Goal: Task Accomplishment & Management: Manage account settings

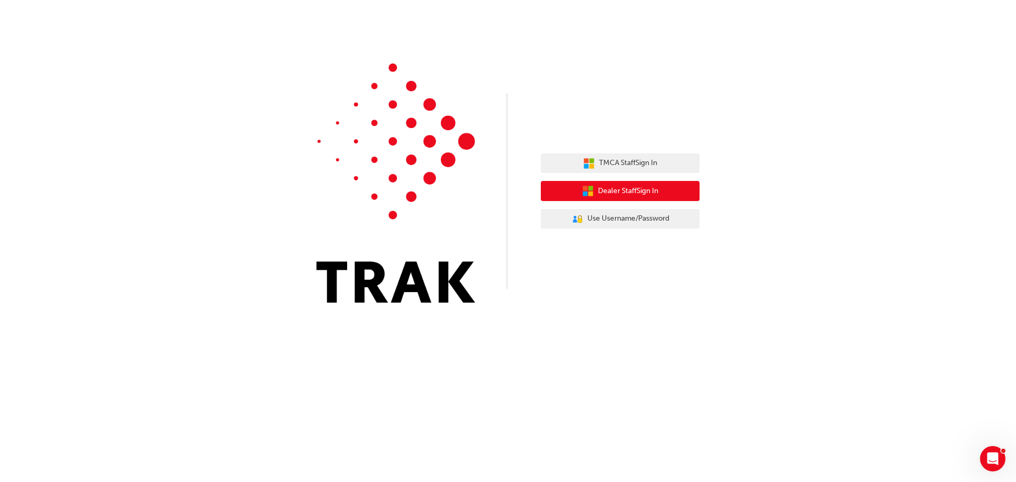
click at [604, 192] on span "Dealer Staff Sign In" at bounding box center [628, 191] width 60 height 12
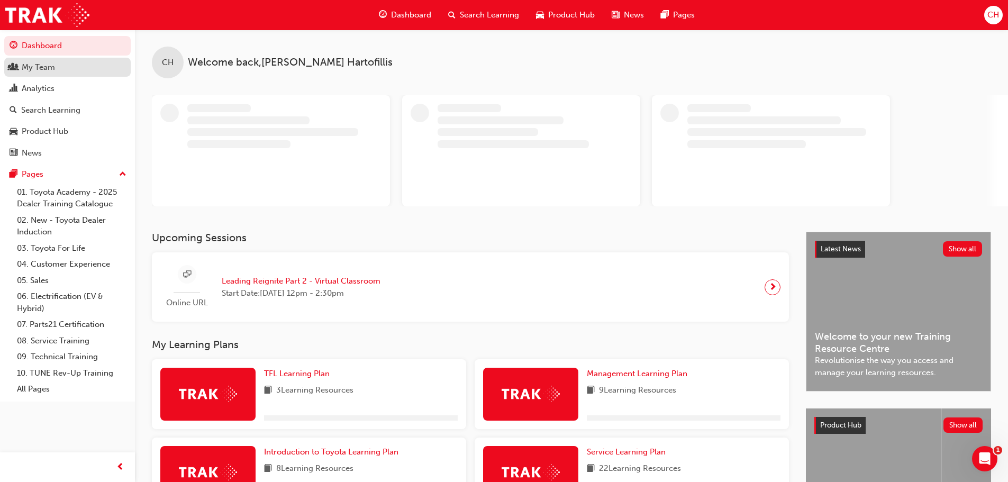
click at [53, 69] on div "My Team" at bounding box center [38, 67] width 33 height 12
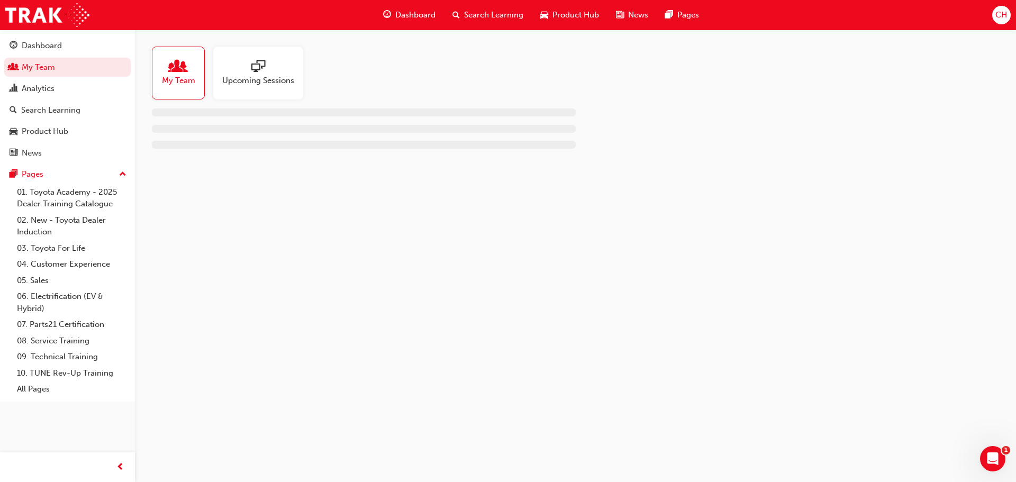
click at [270, 87] on div "Upcoming Sessions" at bounding box center [258, 73] width 90 height 53
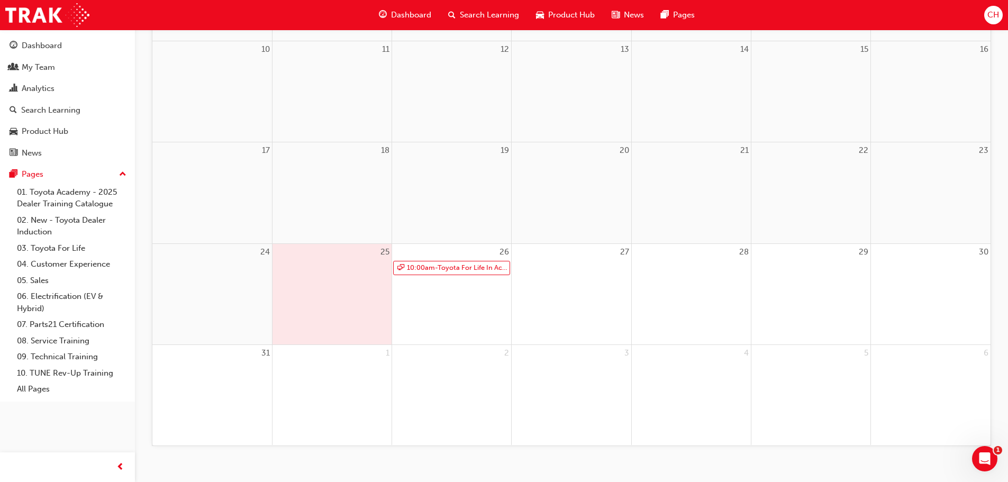
scroll to position [365, 0]
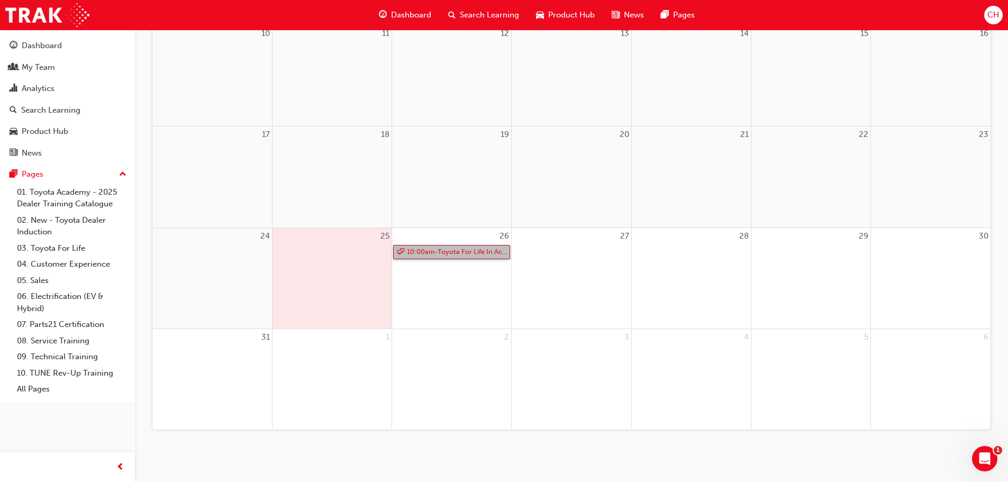
click at [433, 250] on link "10:00am - Toyota For Life In Action - Virtual Classroom" at bounding box center [451, 252] width 117 height 14
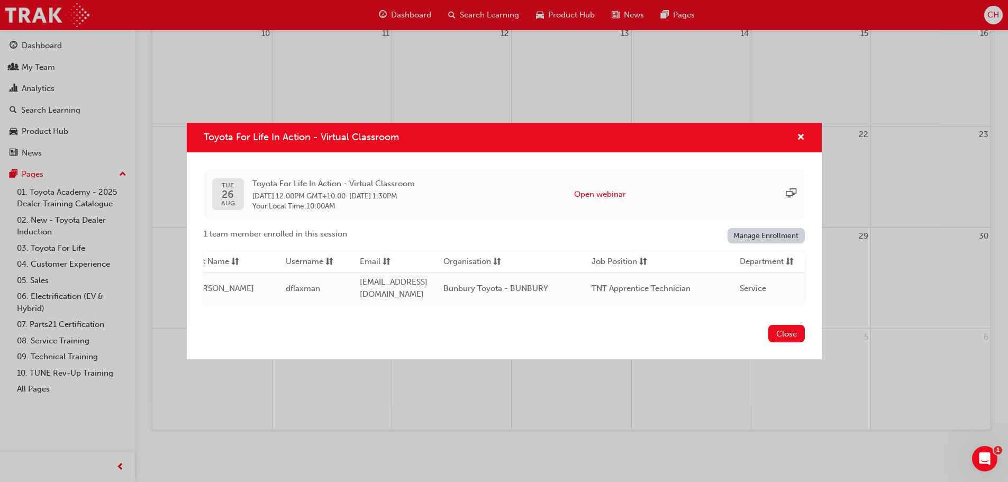
scroll to position [0, 0]
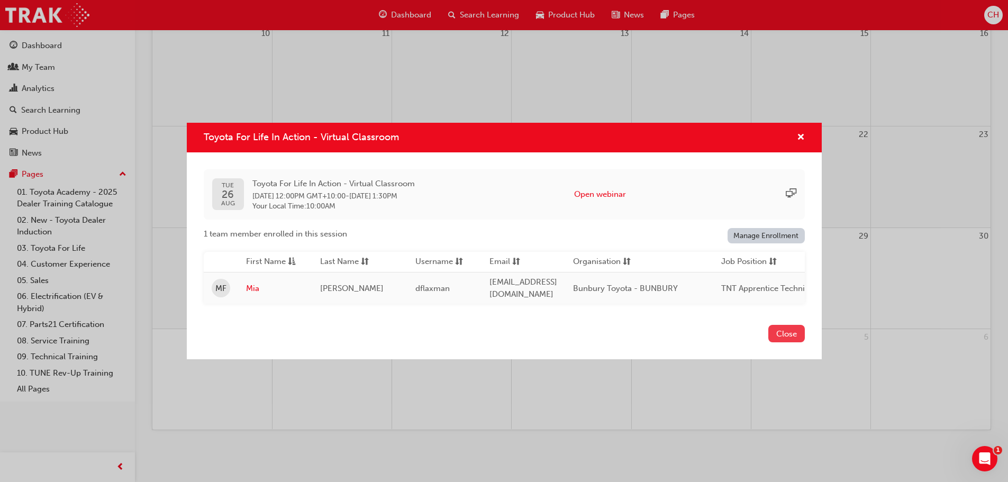
click at [789, 333] on button "Close" at bounding box center [786, 333] width 37 height 17
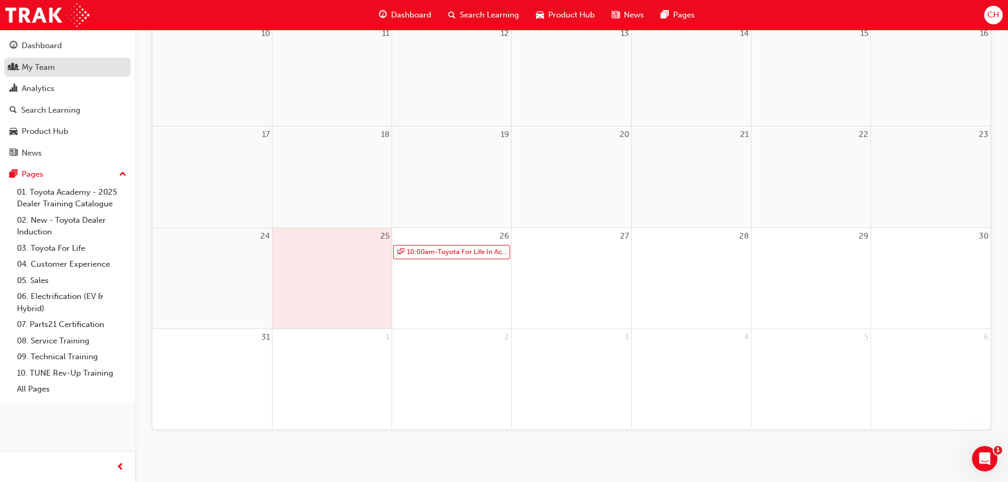
click at [55, 58] on link "My Team" at bounding box center [67, 68] width 126 height 20
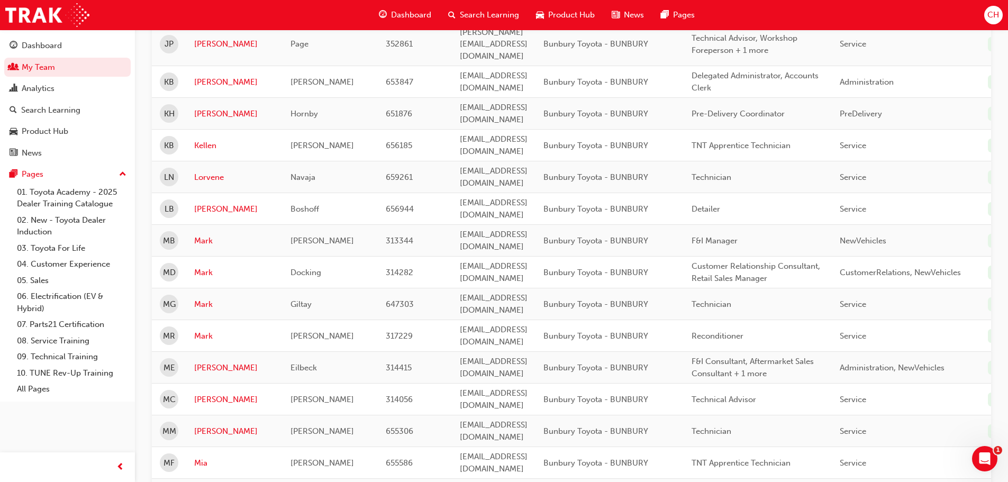
scroll to position [847, 0]
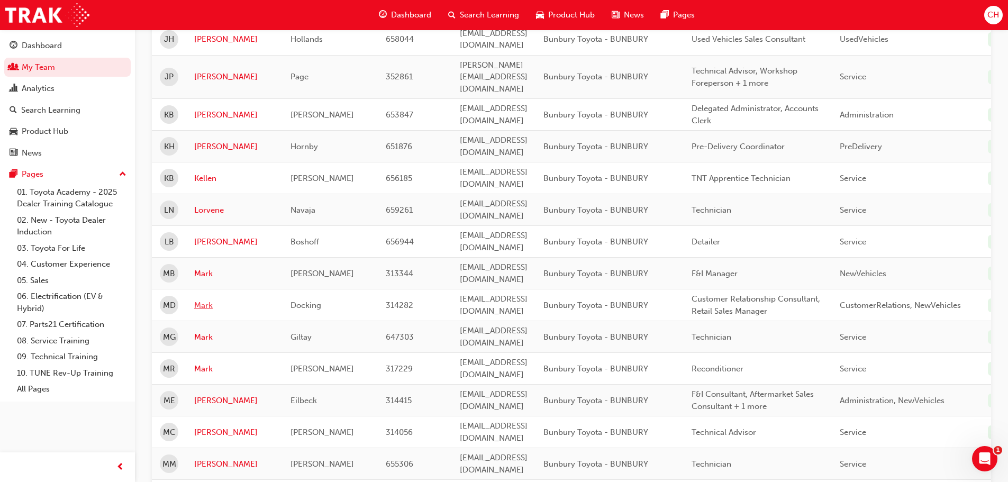
click at [203, 300] on link "Mark" at bounding box center [234, 306] width 80 height 12
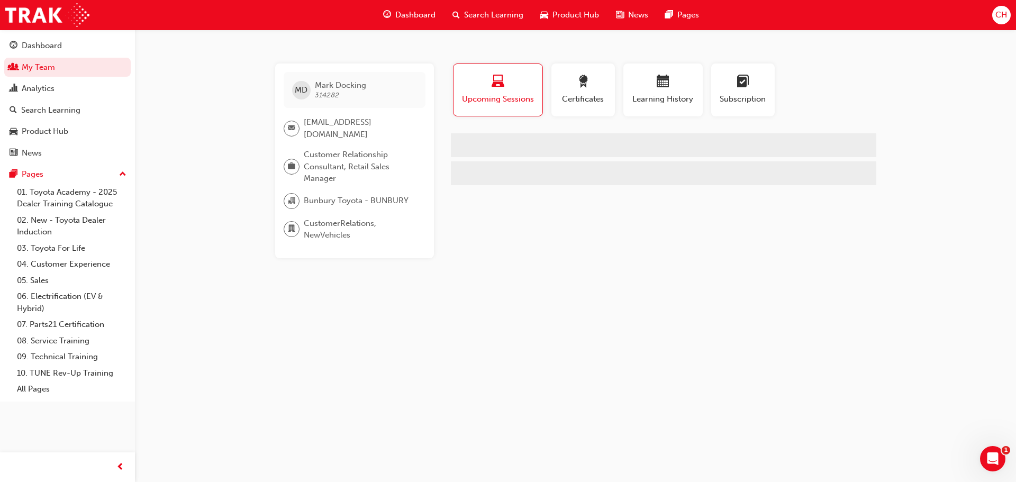
click at [665, 97] on span "Learning History" at bounding box center [663, 99] width 64 height 12
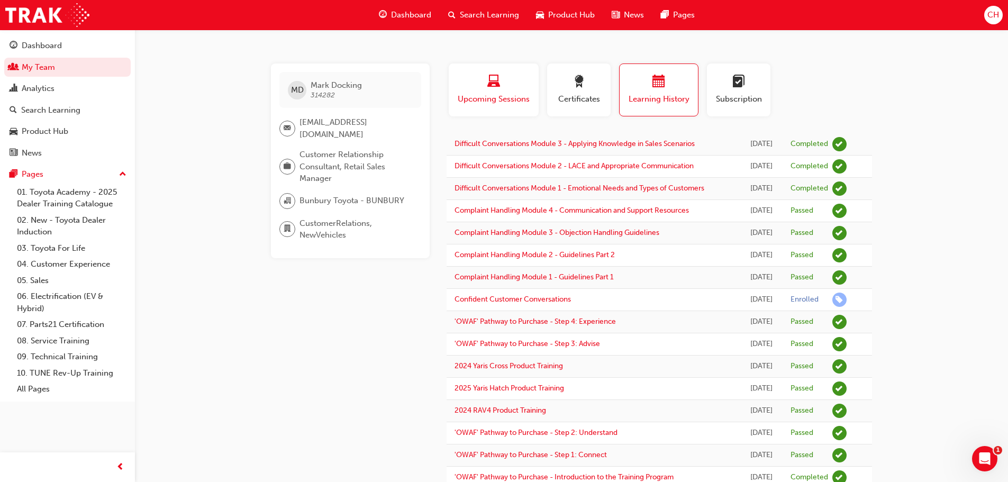
click at [491, 106] on button "Upcoming Sessions" at bounding box center [494, 90] width 90 height 53
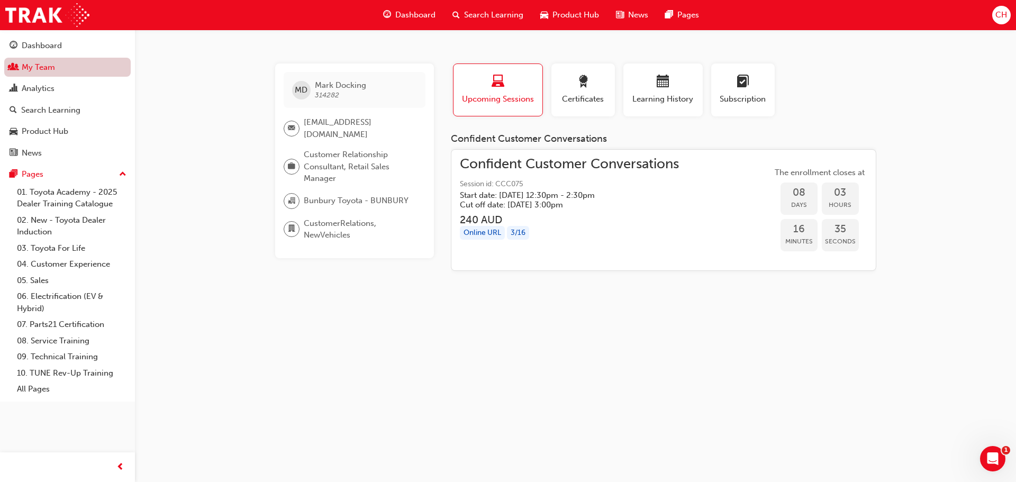
click at [27, 71] on link "My Team" at bounding box center [67, 68] width 126 height 20
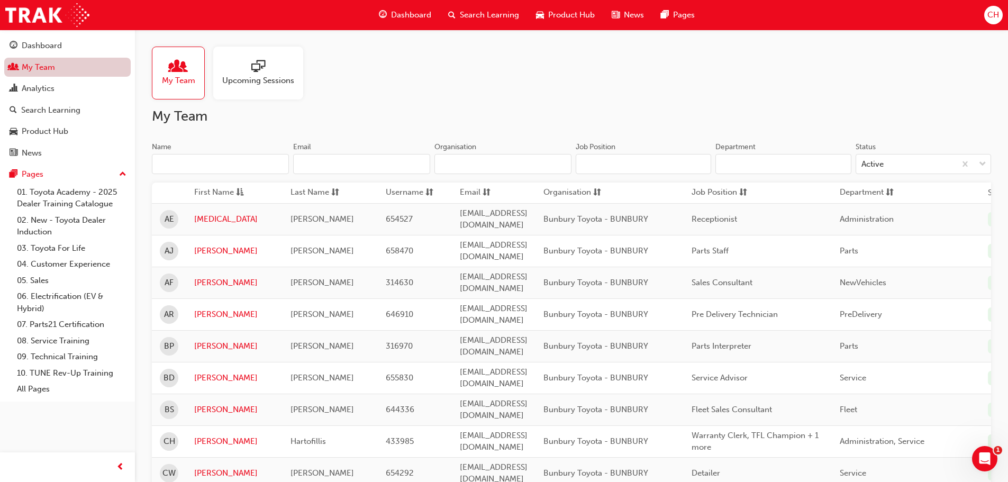
click at [58, 71] on link "My Team" at bounding box center [67, 68] width 126 height 20
click at [197, 159] on input "Name" at bounding box center [220, 164] width 137 height 20
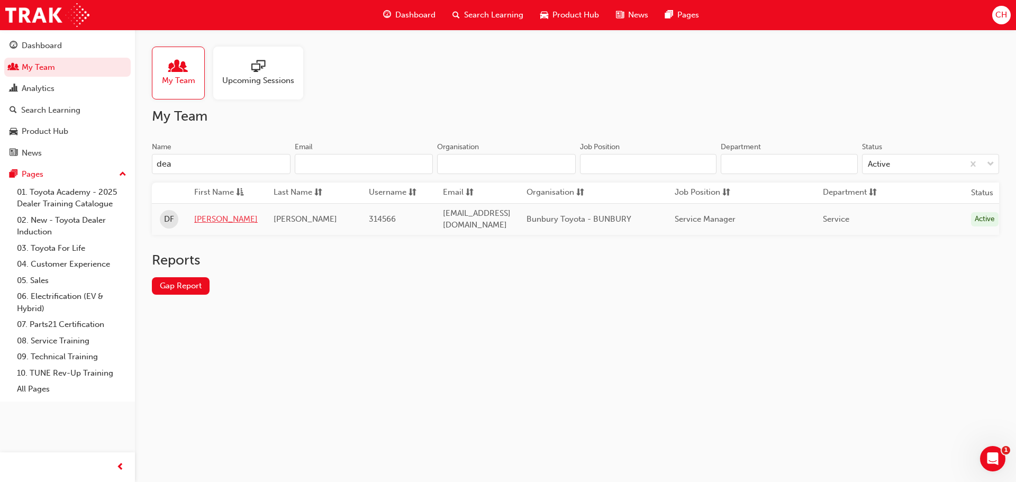
type input "dea"
click at [207, 214] on link "[PERSON_NAME]" at bounding box center [226, 219] width 64 height 12
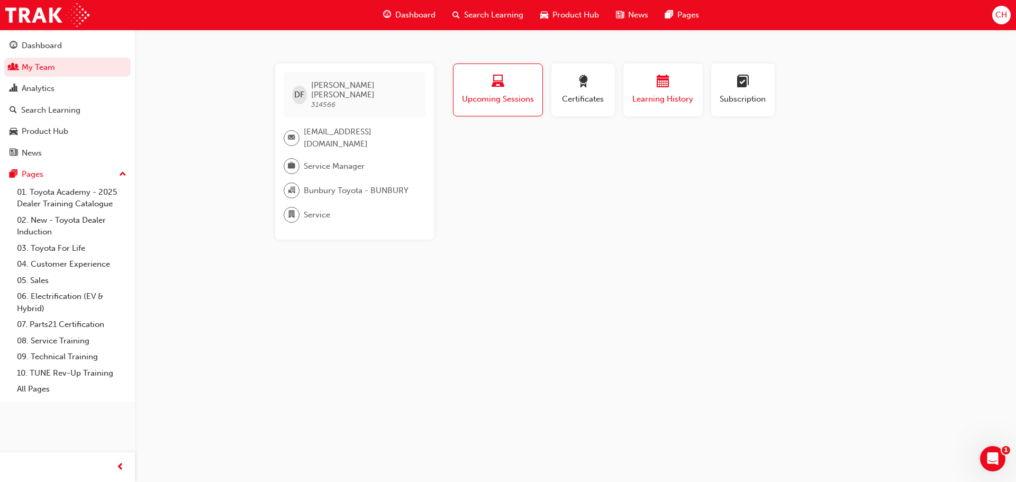
click at [677, 103] on span "Learning History" at bounding box center [663, 99] width 64 height 12
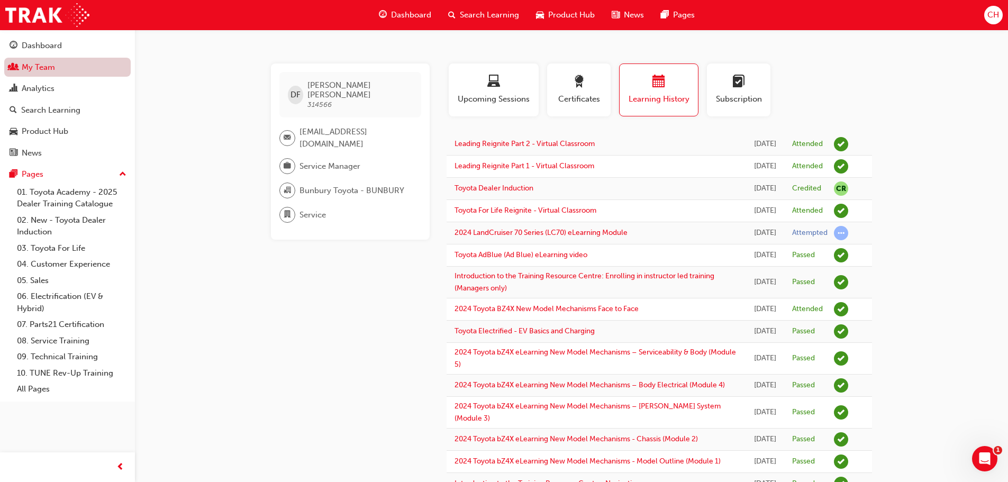
click at [37, 67] on link "My Team" at bounding box center [67, 68] width 126 height 20
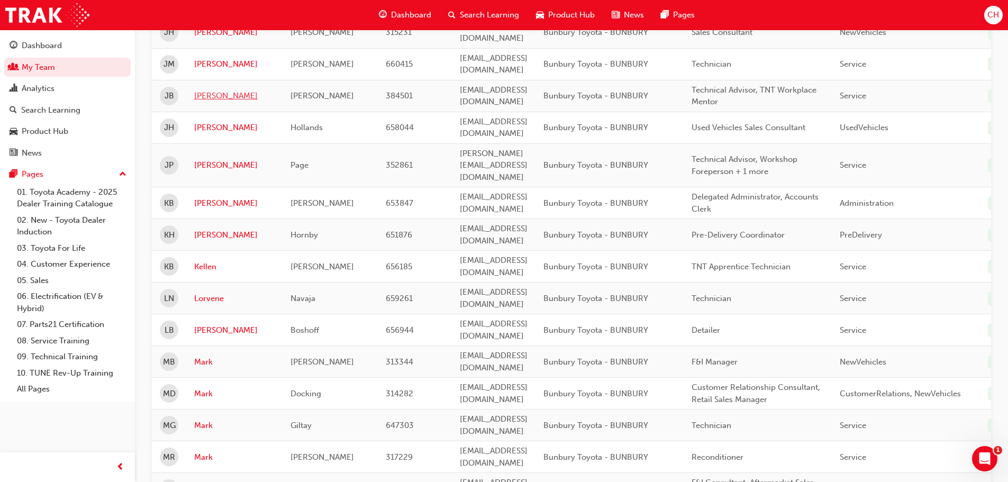
scroll to position [794, 0]
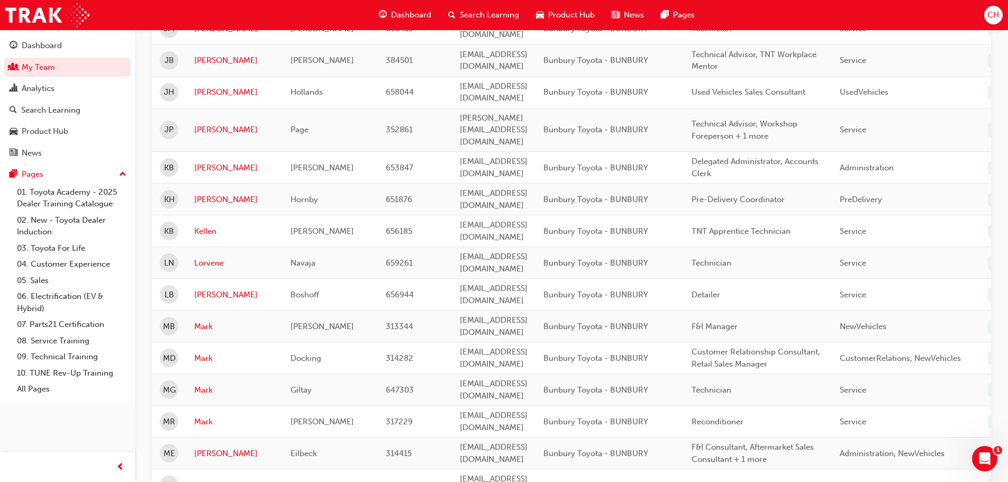
click at [211, 342] on td "Mark" at bounding box center [234, 358] width 96 height 32
click at [208, 352] on link "Mark" at bounding box center [234, 358] width 80 height 12
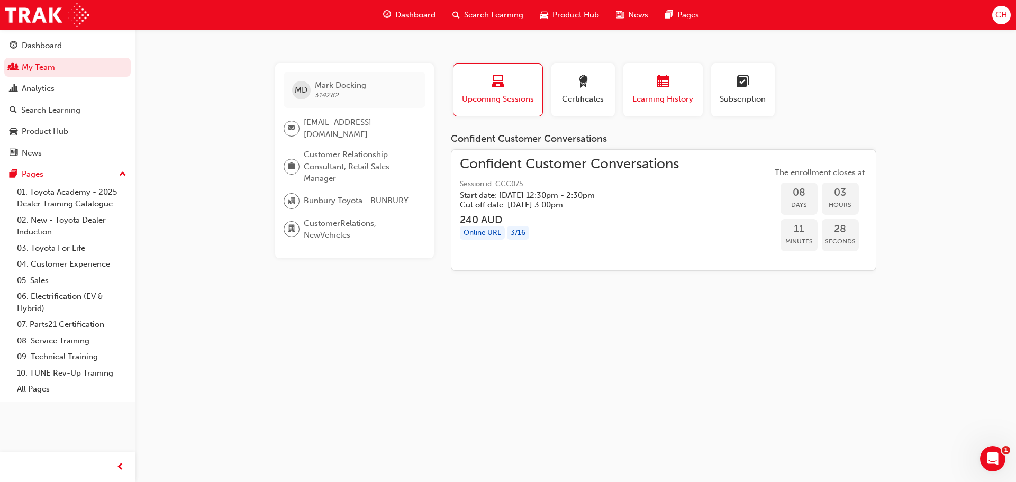
click at [643, 93] on span "Learning History" at bounding box center [663, 99] width 64 height 12
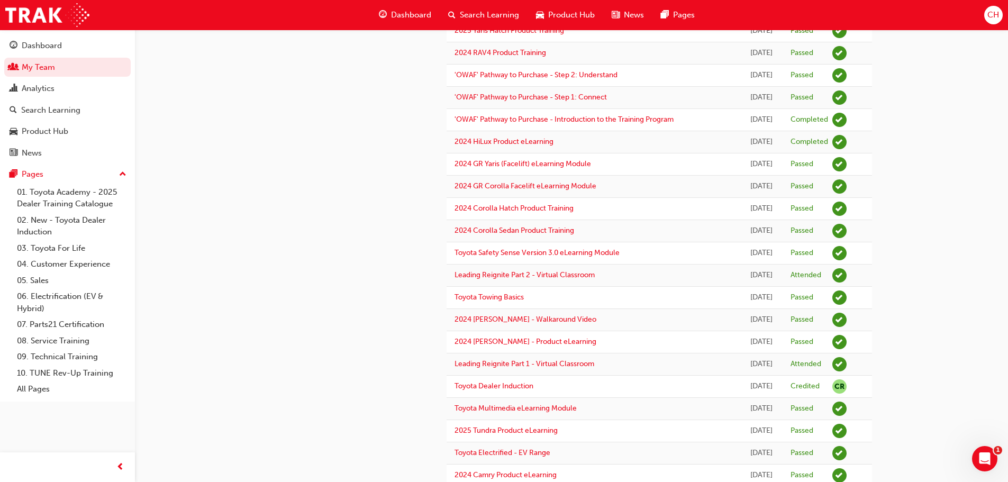
scroll to position [370, 0]
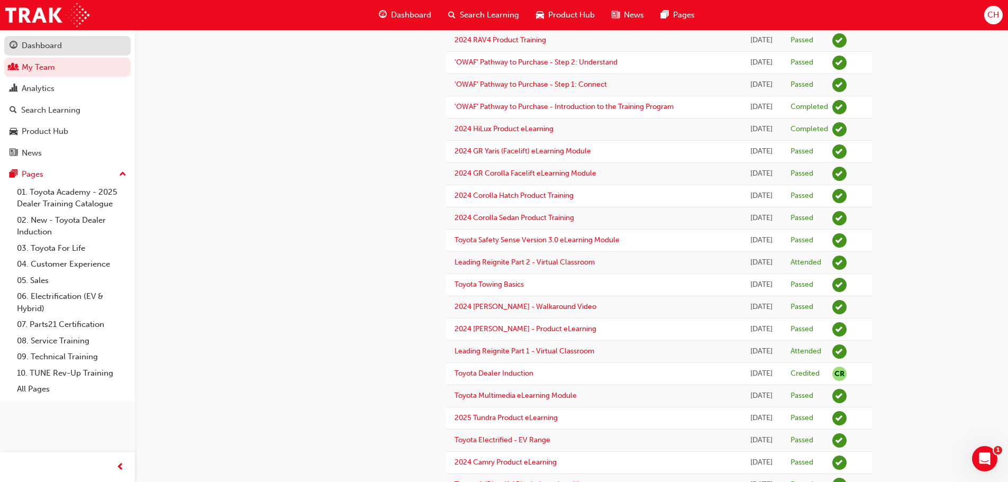
click at [40, 42] on div "Dashboard" at bounding box center [42, 46] width 40 height 12
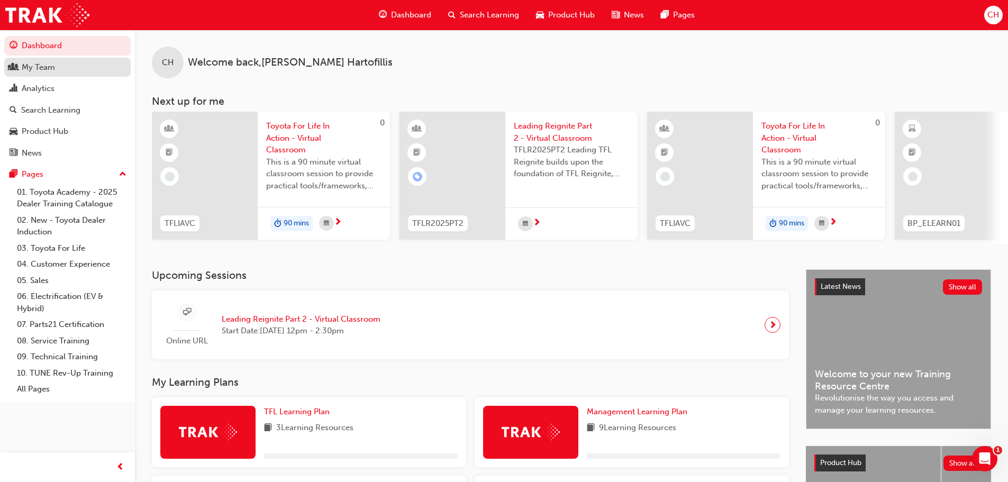
click at [39, 65] on div "My Team" at bounding box center [38, 67] width 33 height 12
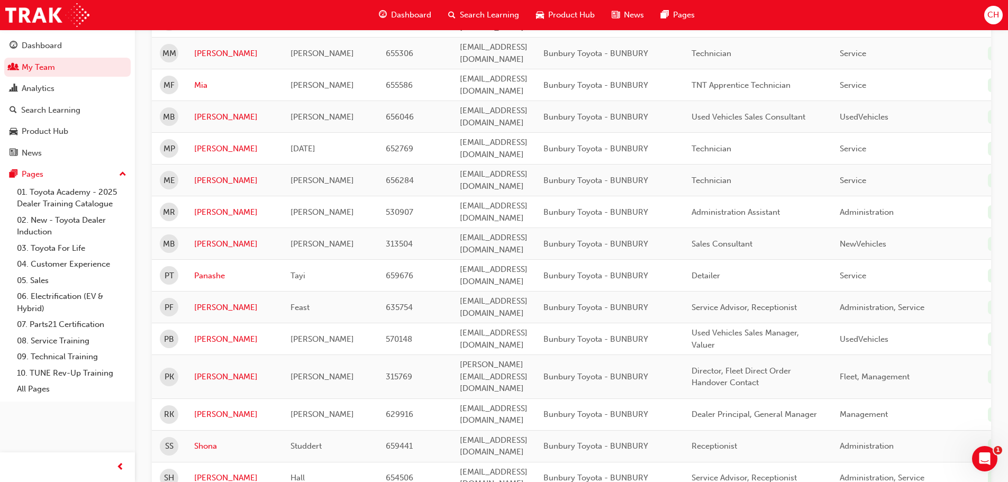
scroll to position [1261, 0]
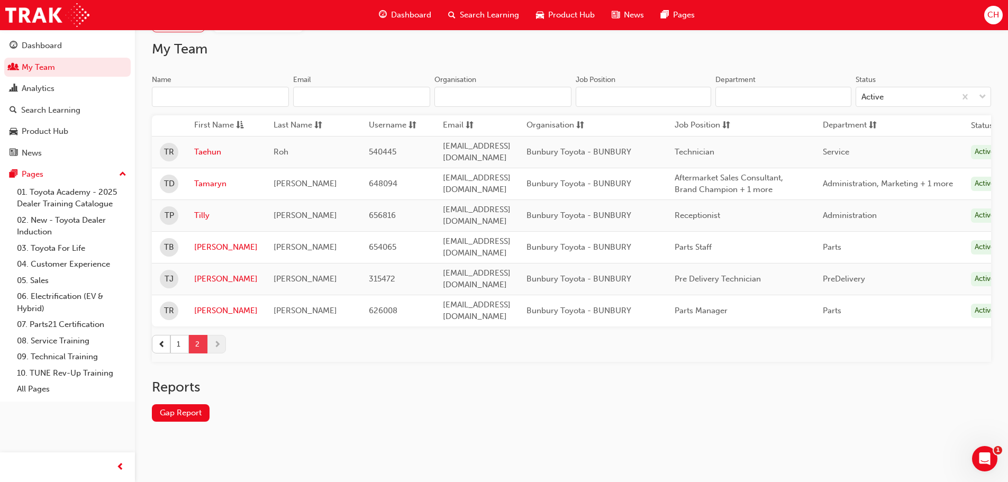
scroll to position [49, 0]
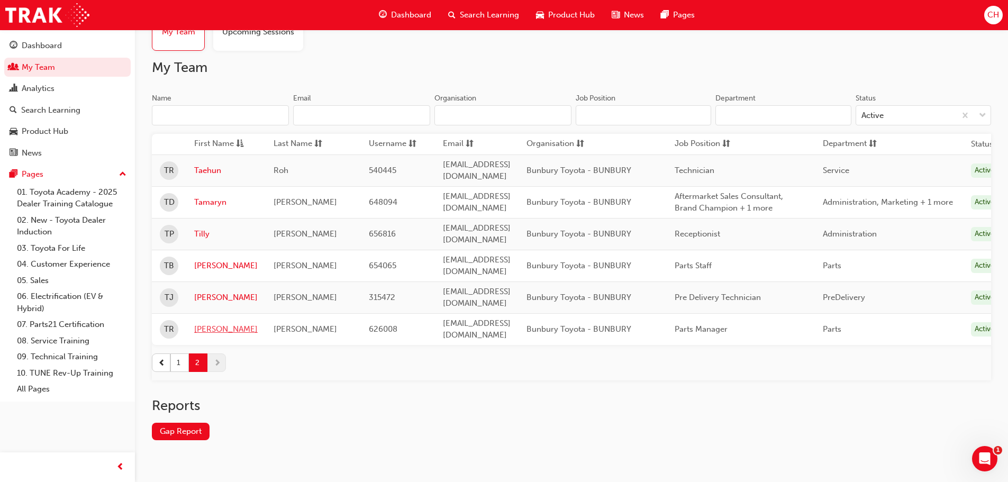
click at [202, 323] on link "[PERSON_NAME]" at bounding box center [226, 329] width 64 height 12
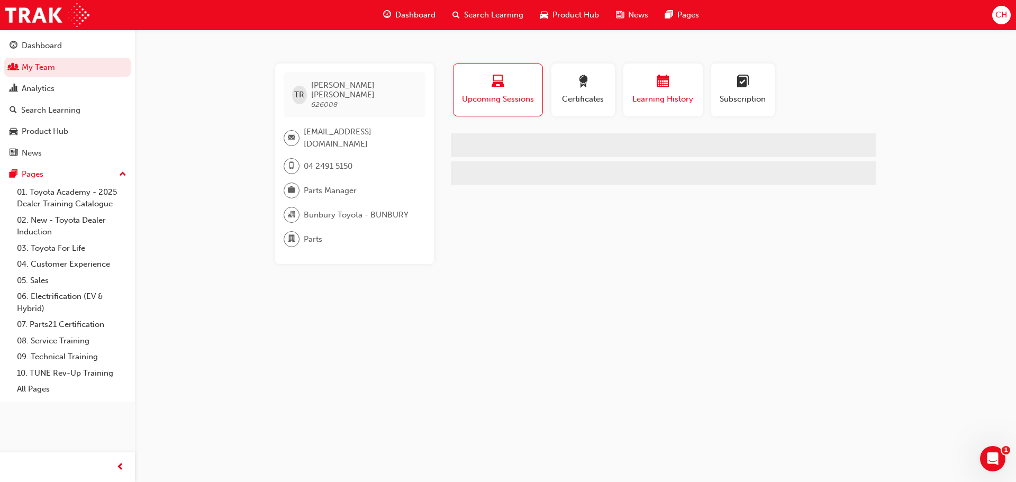
click at [668, 103] on span "Learning History" at bounding box center [663, 99] width 64 height 12
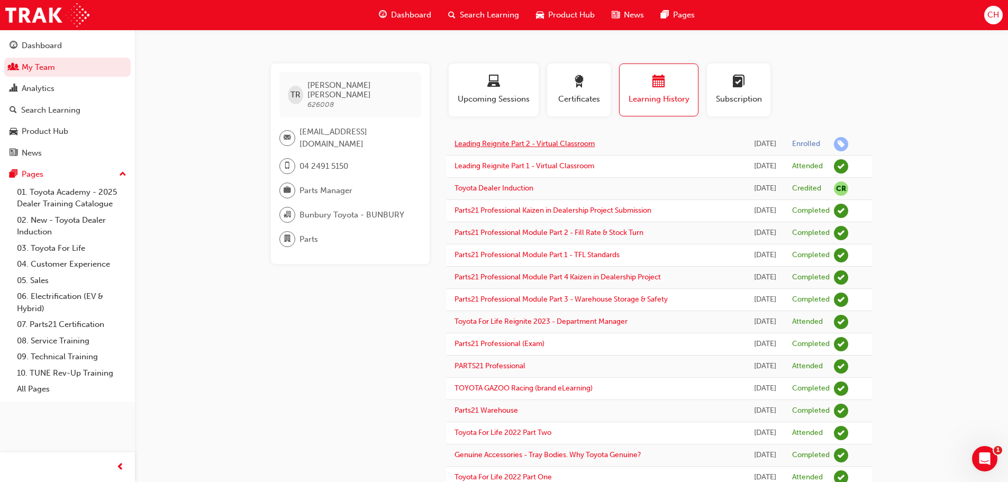
click at [568, 143] on link "Leading Reignite Part 2 - Virtual Classroom" at bounding box center [525, 143] width 140 height 9
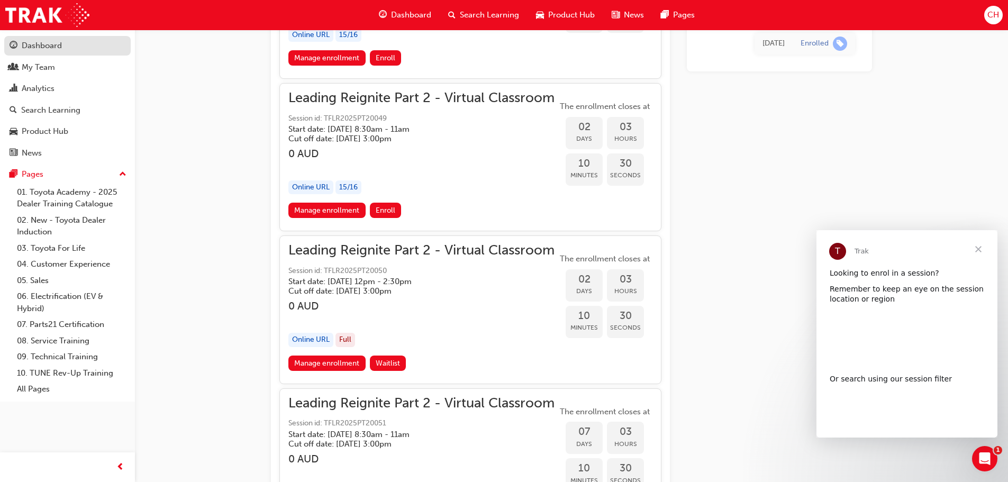
click at [42, 43] on div "Dashboard" at bounding box center [42, 46] width 40 height 12
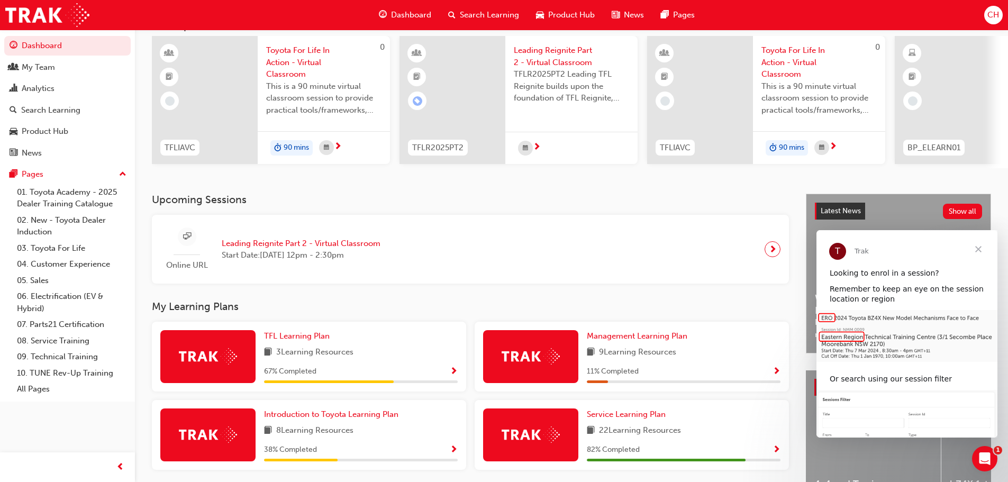
scroll to position [150, 0]
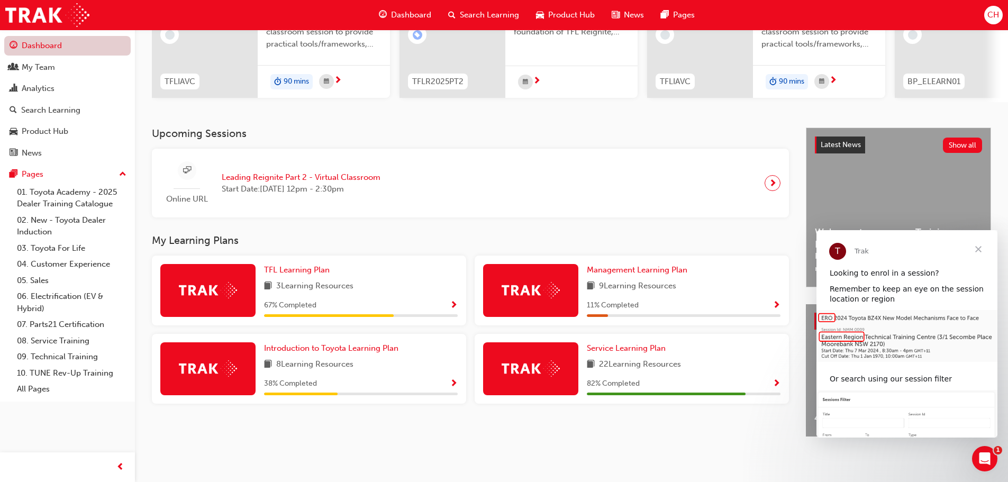
click at [53, 51] on link "Dashboard" at bounding box center [67, 46] width 126 height 20
click at [52, 68] on div "My Team" at bounding box center [38, 67] width 33 height 12
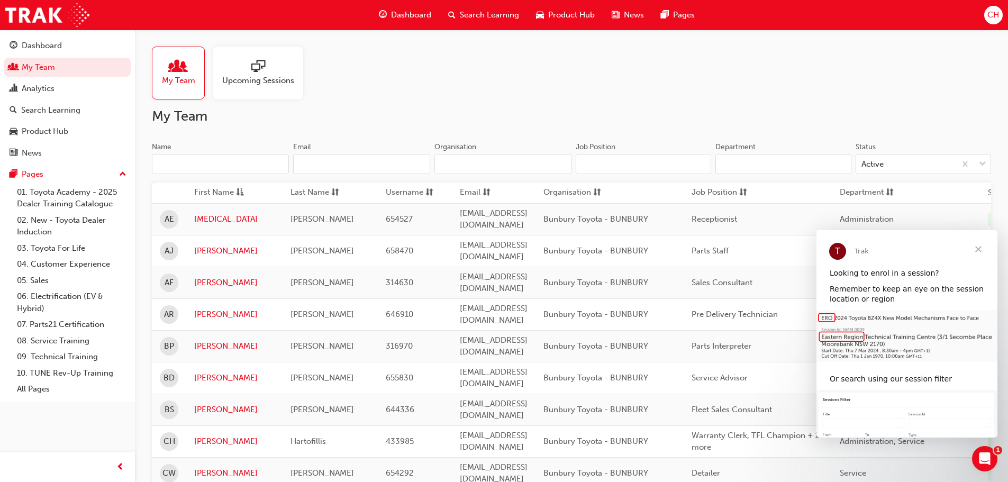
click at [223, 78] on span "Upcoming Sessions" at bounding box center [258, 81] width 72 height 12
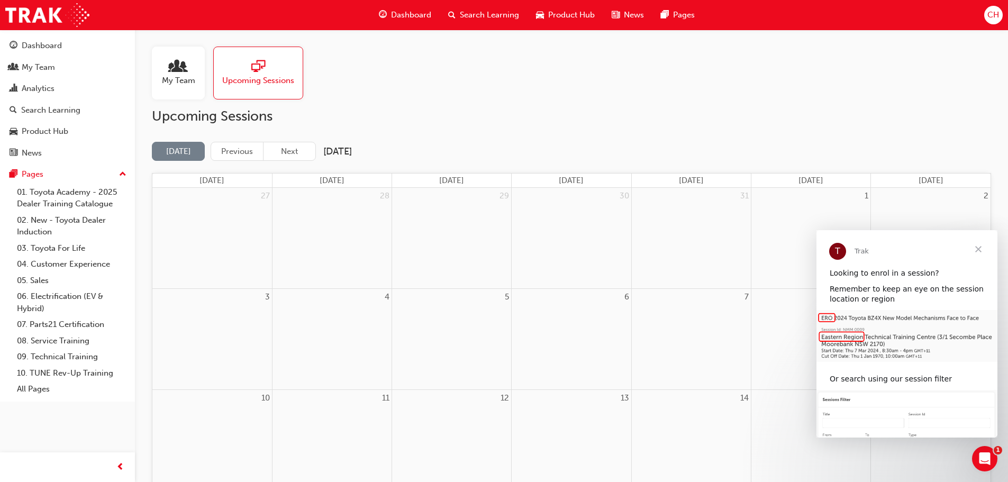
click at [978, 246] on span "Close" at bounding box center [979, 249] width 38 height 38
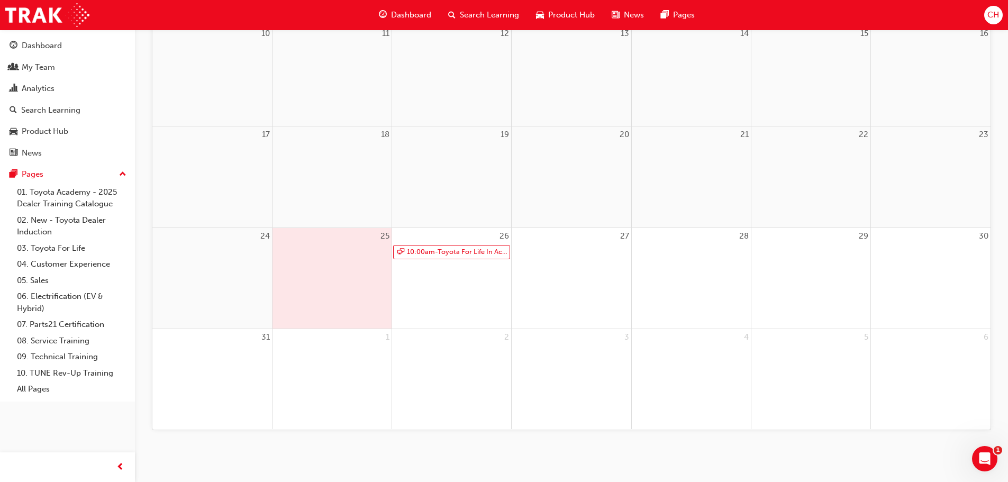
scroll to position [47, 0]
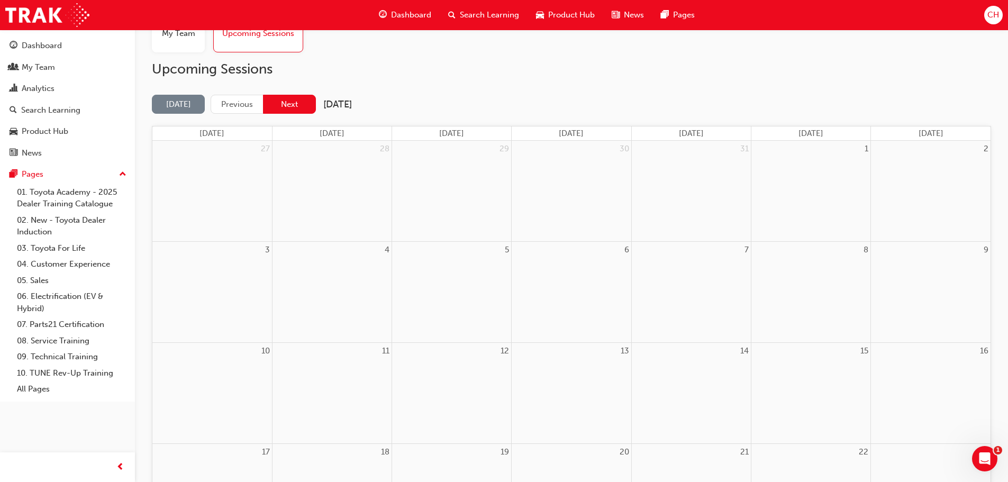
click at [293, 104] on button "Next" at bounding box center [289, 105] width 53 height 20
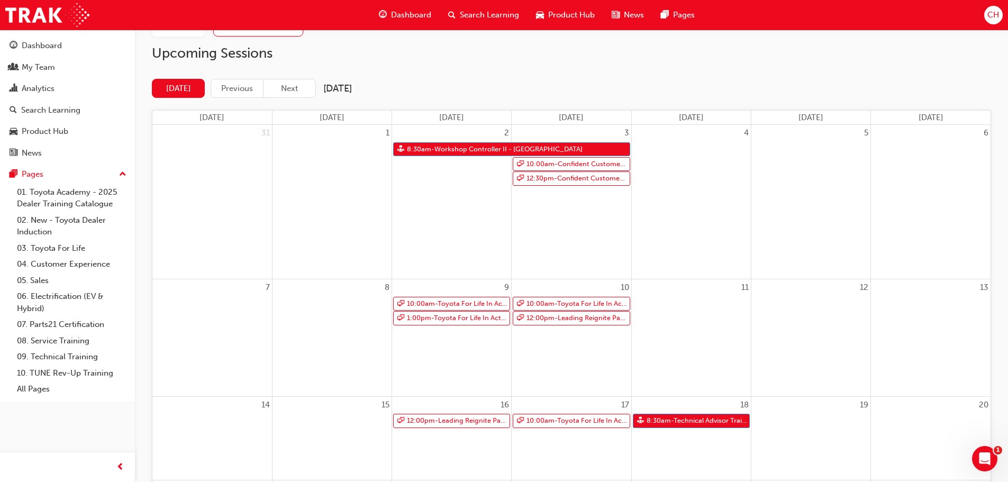
scroll to position [0, 0]
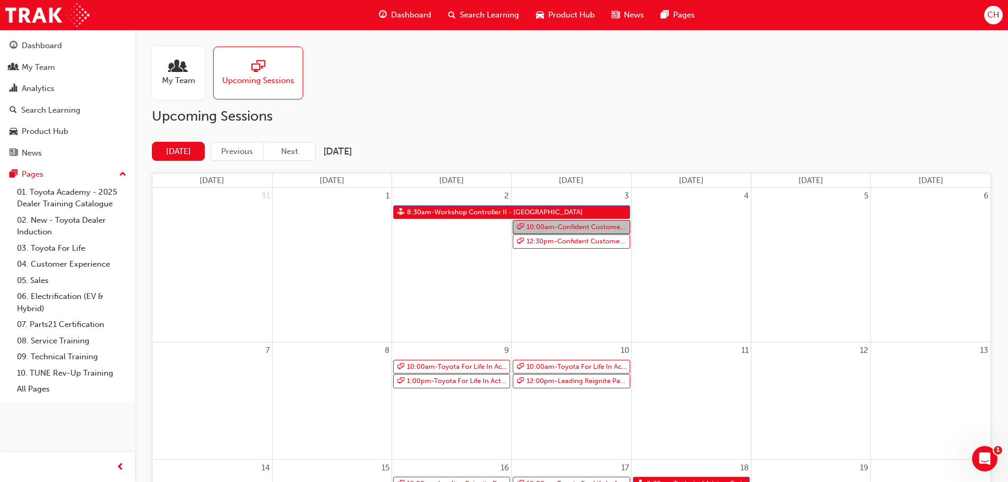
click at [582, 229] on link "10:00am - Confident Customer Conversations" at bounding box center [571, 227] width 117 height 14
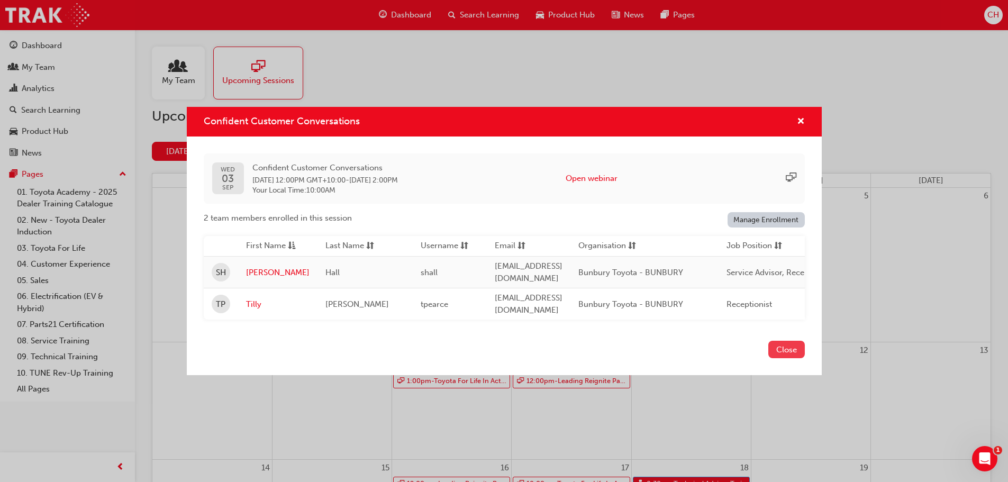
click at [784, 346] on button "Close" at bounding box center [786, 349] width 37 height 17
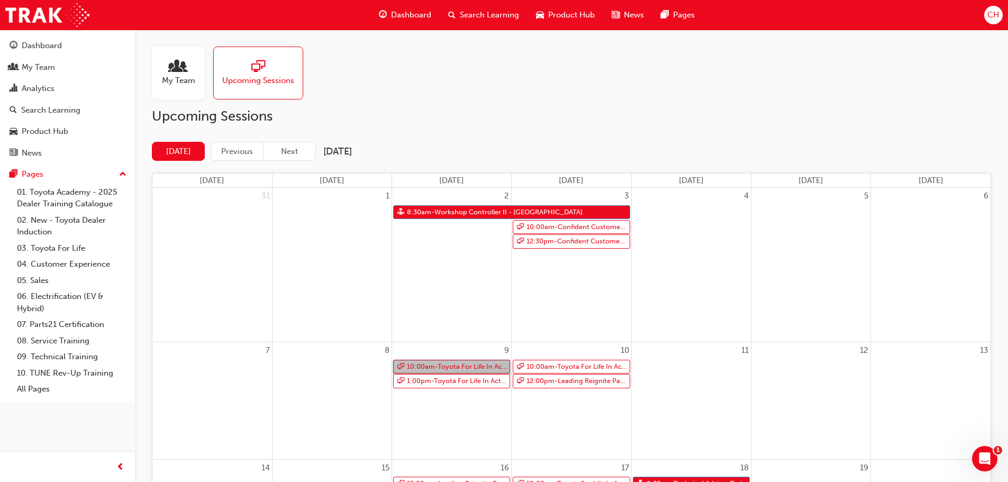
click at [445, 365] on link "10:00am - Toyota For Life In Action - Virtual Classroom" at bounding box center [451, 367] width 117 height 14
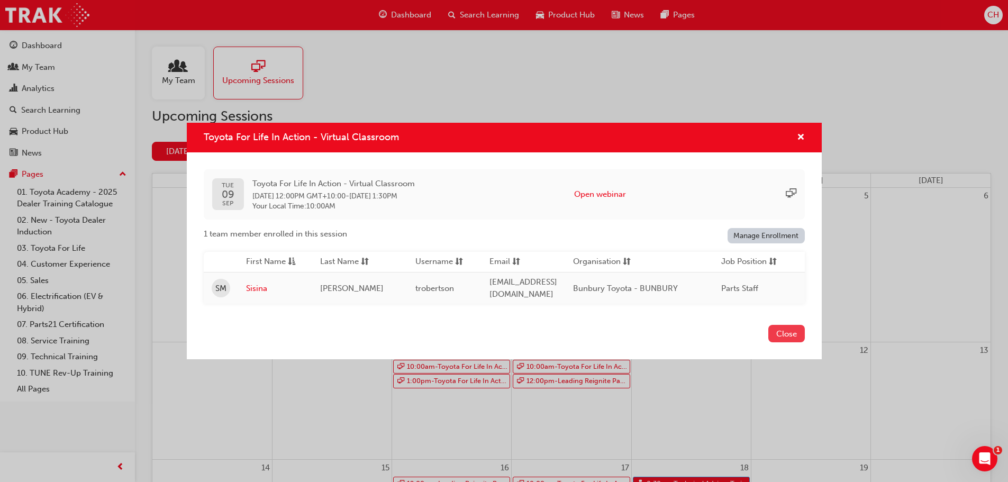
click at [776, 337] on button "Close" at bounding box center [786, 333] width 37 height 17
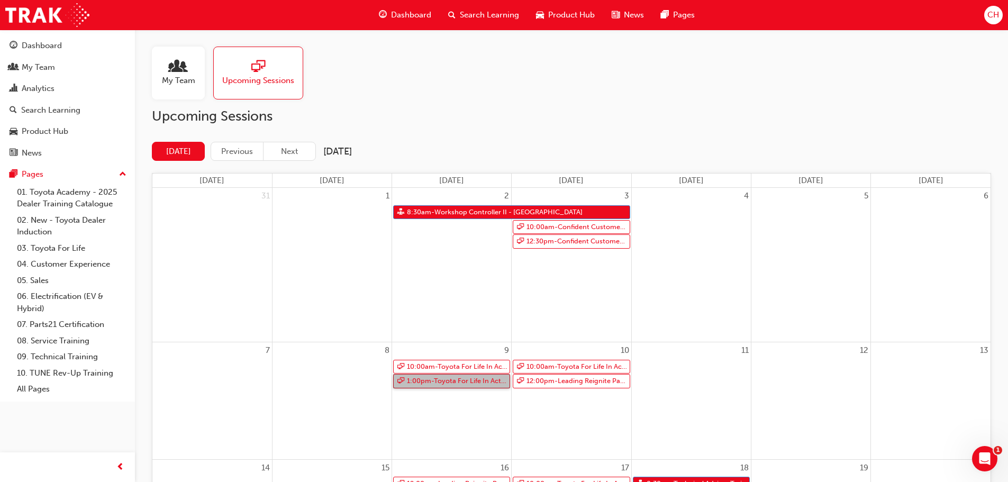
click at [475, 385] on link "1:00pm - Toyota For Life In Action - Virtual Classroom" at bounding box center [451, 381] width 117 height 14
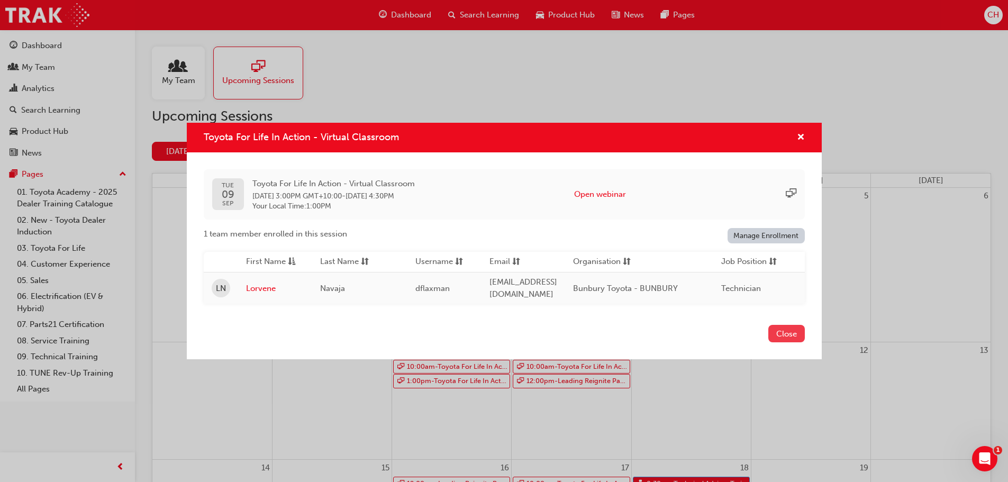
click at [799, 332] on button "Close" at bounding box center [786, 333] width 37 height 17
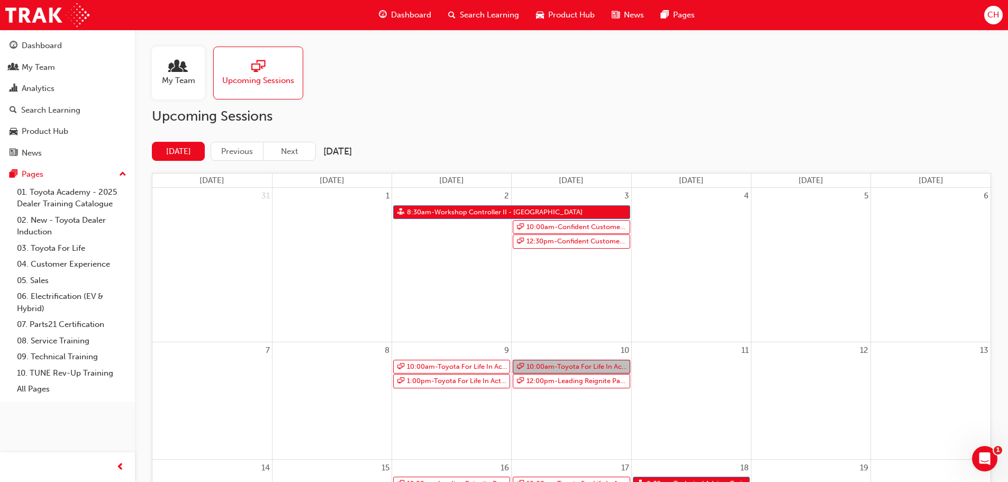
click at [602, 370] on link "10:00am - Toyota For Life In Action - Virtual Classroom" at bounding box center [571, 367] width 117 height 14
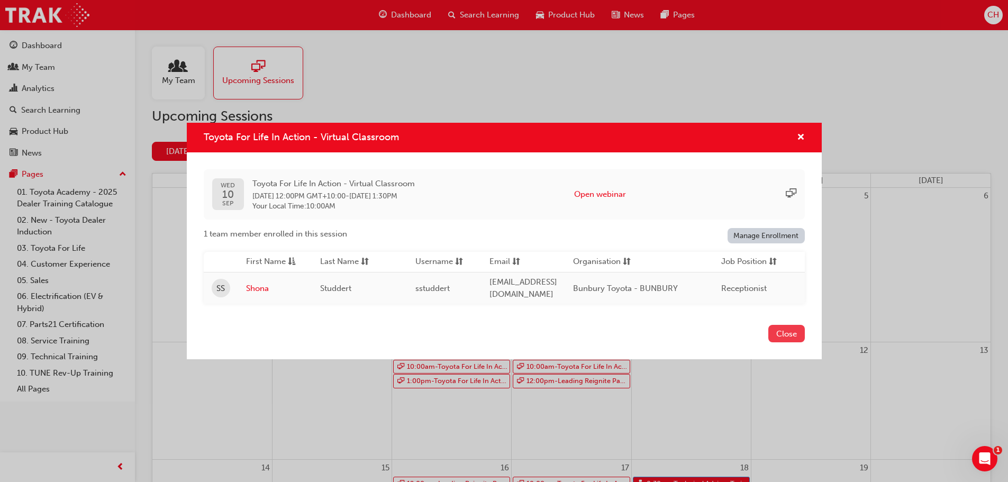
click at [780, 336] on button "Close" at bounding box center [786, 333] width 37 height 17
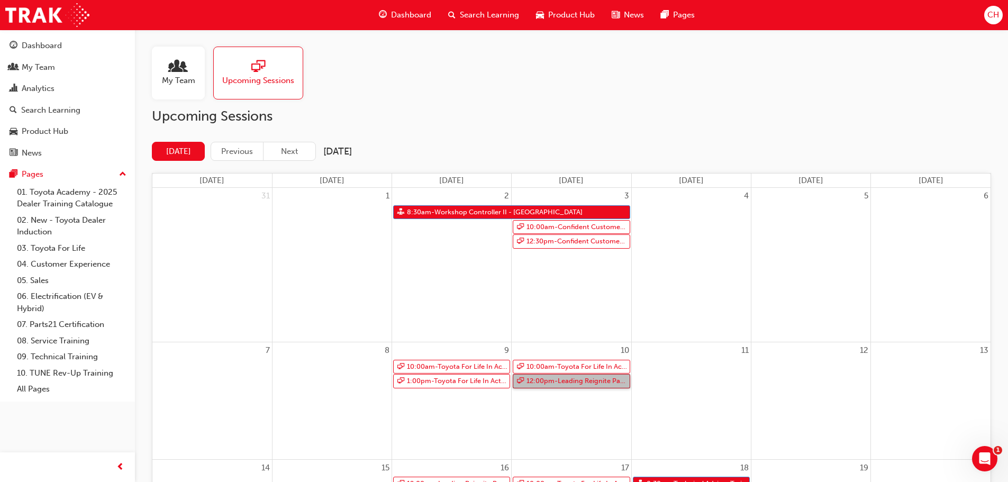
click at [573, 381] on link "12:00pm - Leading Reignite Part 2 - Virtual Classroom" at bounding box center [571, 381] width 117 height 14
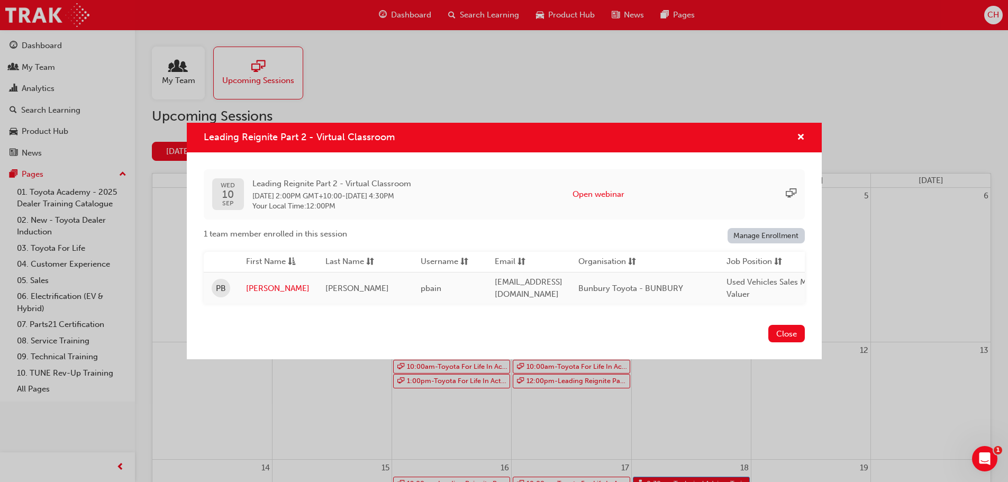
click at [800, 340] on button "Close" at bounding box center [786, 333] width 37 height 17
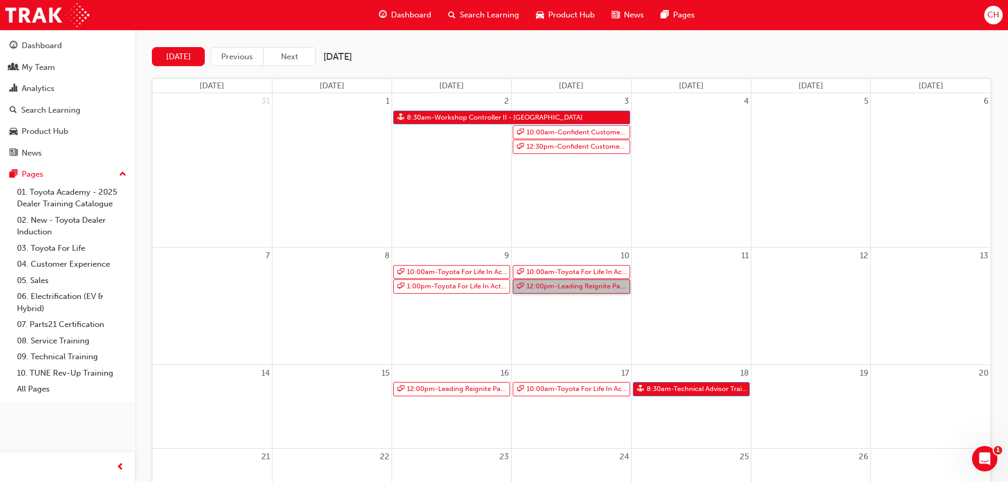
scroll to position [212, 0]
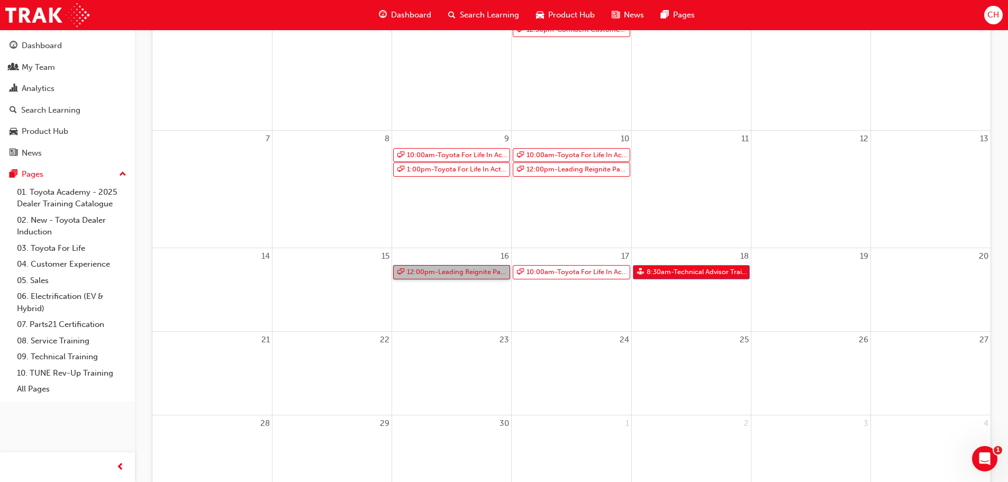
click at [438, 274] on link "12:00pm - Leading Reignite Part 2 - Virtual Classroom" at bounding box center [451, 272] width 117 height 14
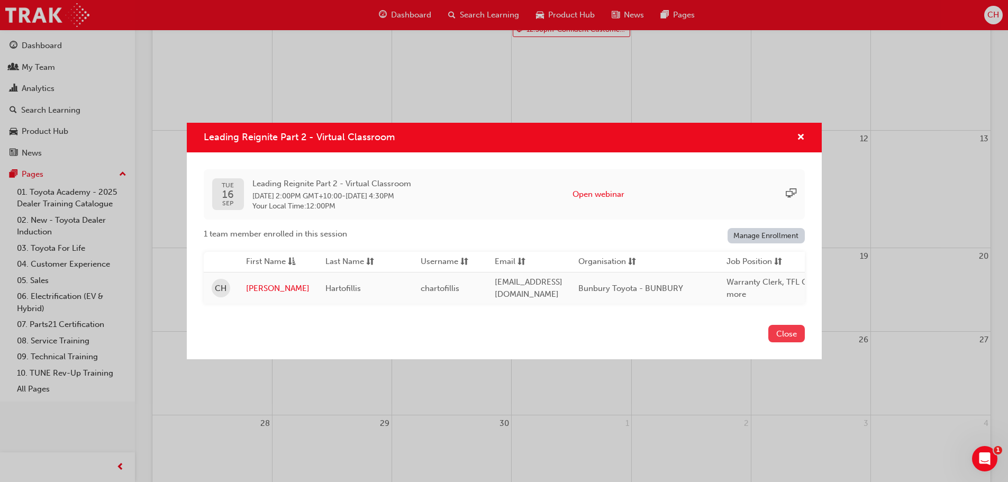
click at [784, 338] on button "Close" at bounding box center [786, 333] width 37 height 17
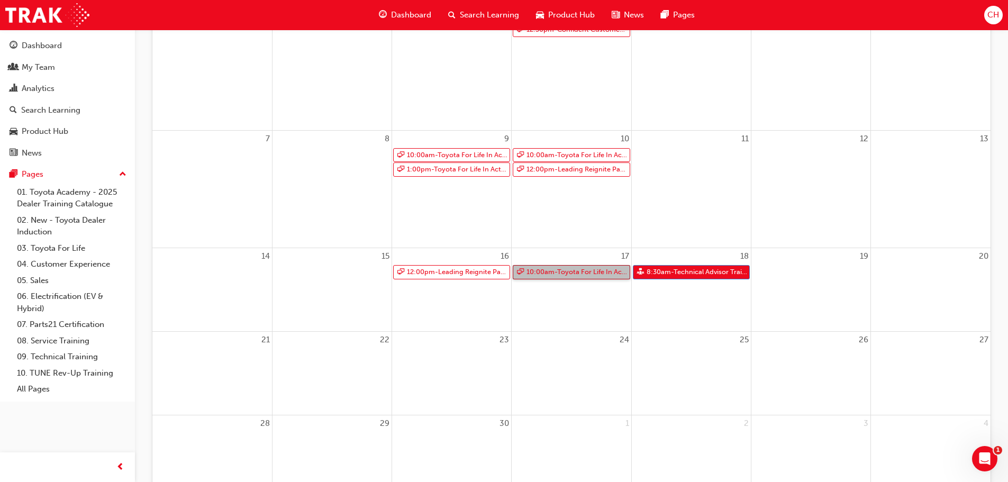
click at [534, 269] on link "10:00am - Toyota For Life In Action - Virtual Classroom" at bounding box center [571, 272] width 117 height 14
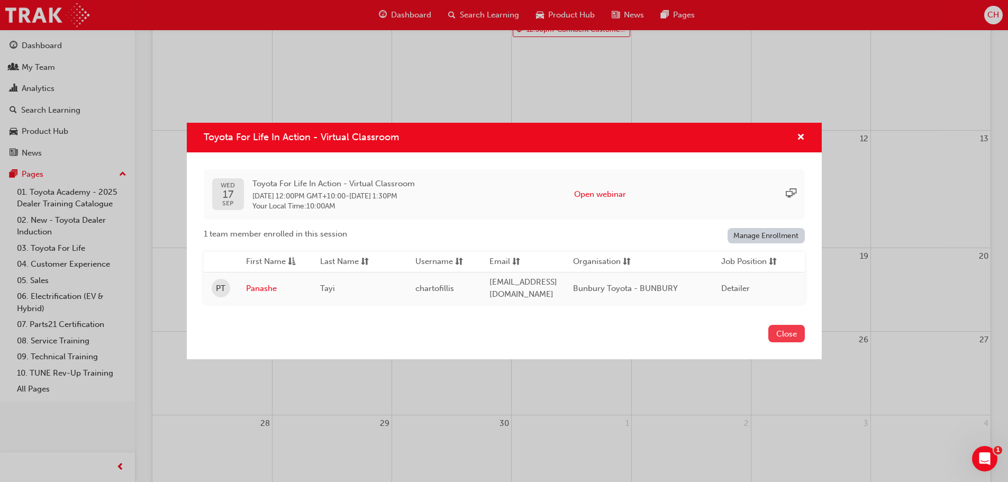
click at [790, 339] on button "Close" at bounding box center [786, 333] width 37 height 17
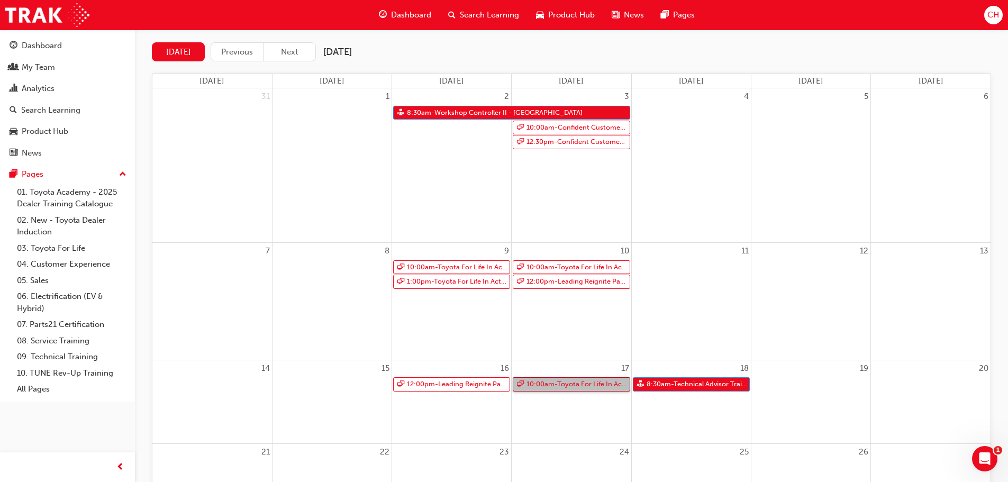
scroll to position [0, 0]
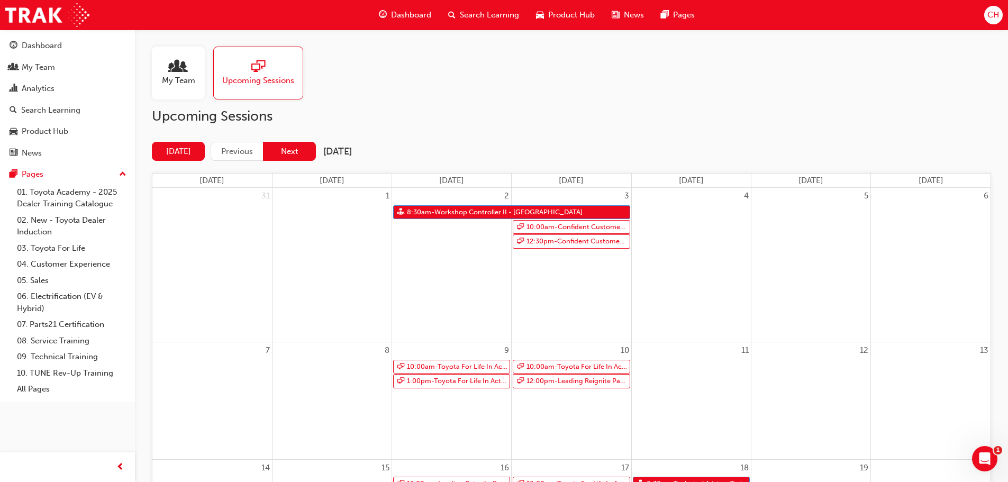
click at [289, 155] on button "Next" at bounding box center [289, 152] width 53 height 20
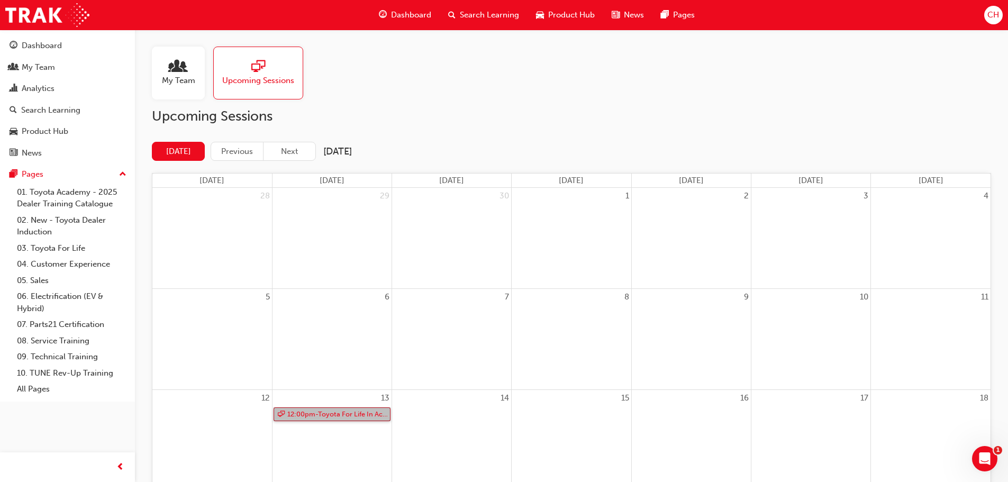
click at [348, 414] on link "12:00pm - Toyota For Life In Action - Virtual Classroom" at bounding box center [332, 415] width 117 height 14
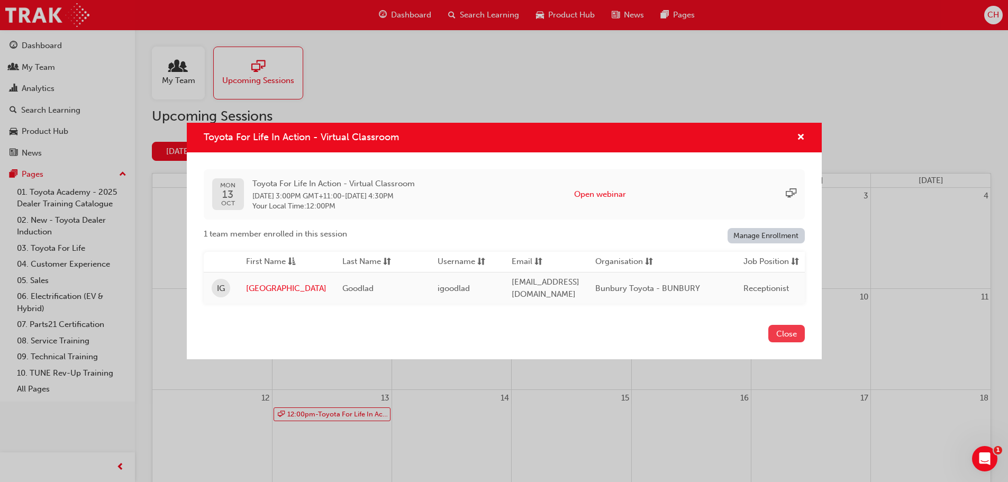
click at [782, 336] on button "Close" at bounding box center [786, 333] width 37 height 17
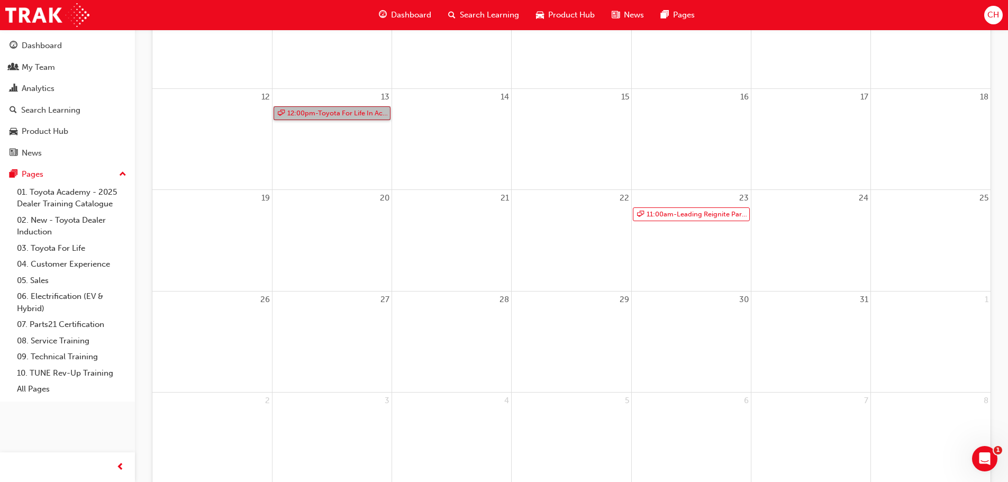
scroll to position [318, 0]
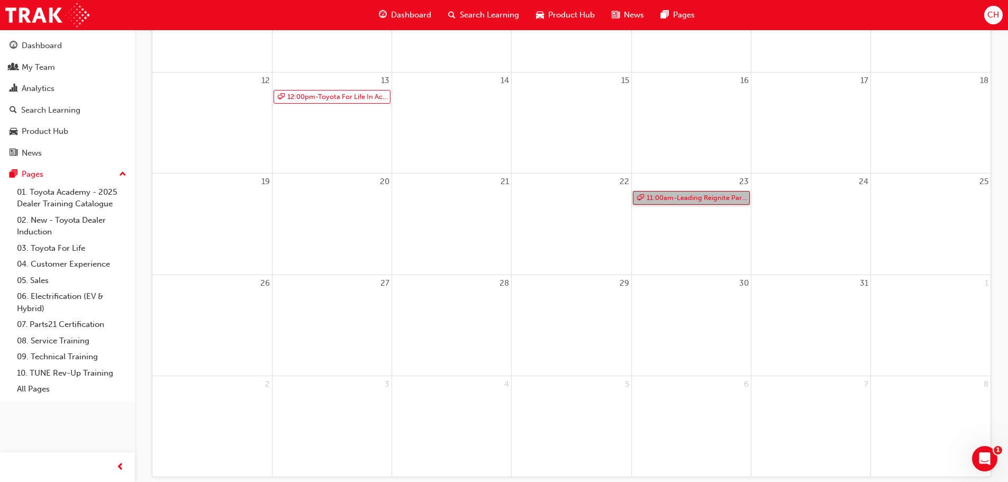
click at [677, 196] on link "11:00am - Leading Reignite Part 2 - Virtual Classroom" at bounding box center [691, 198] width 117 height 14
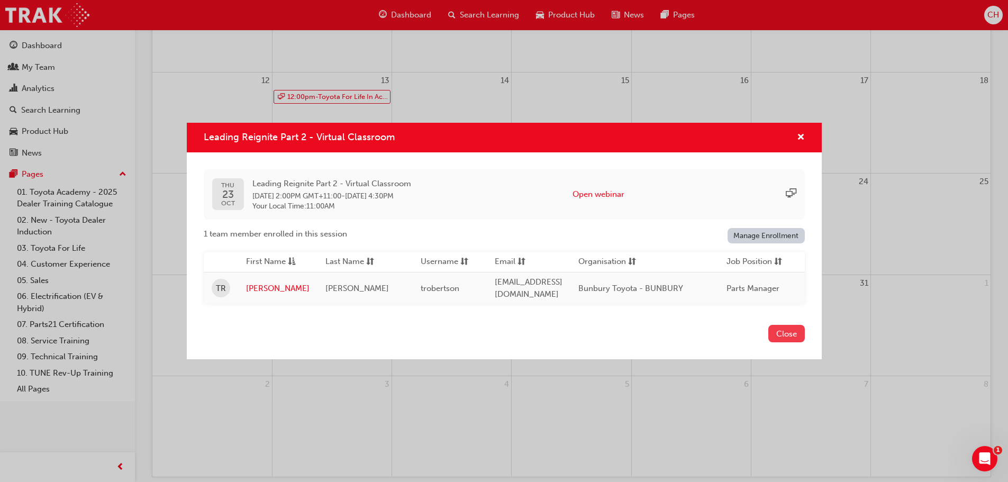
click at [780, 337] on button "Close" at bounding box center [786, 333] width 37 height 17
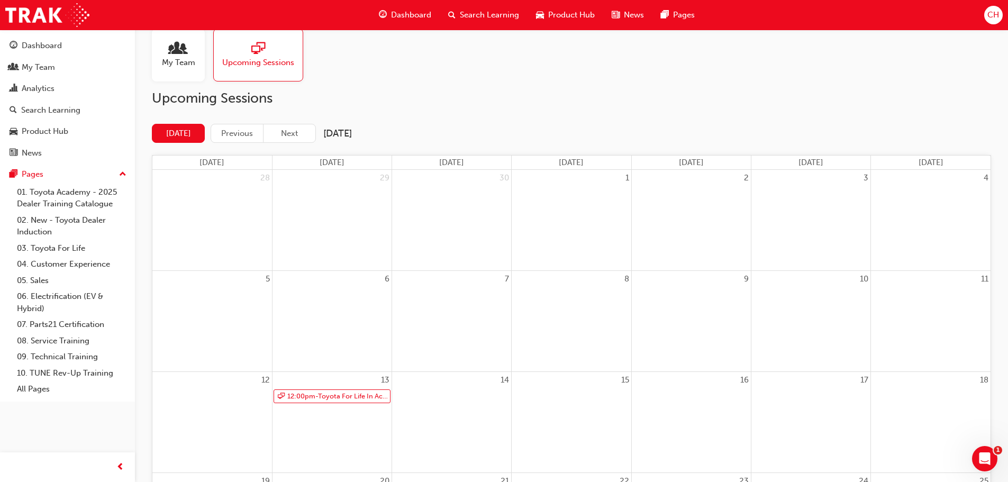
scroll to position [0, 0]
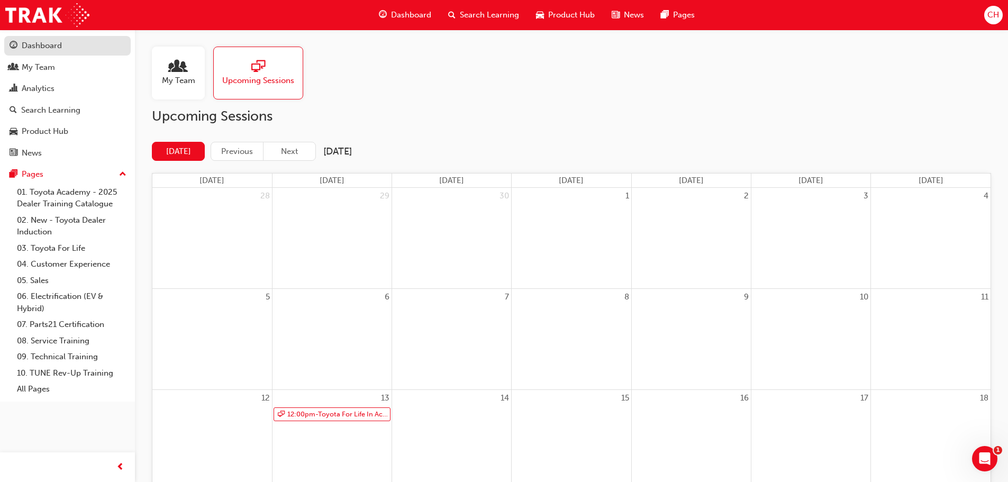
click at [29, 44] on div "Dashboard" at bounding box center [42, 46] width 40 height 12
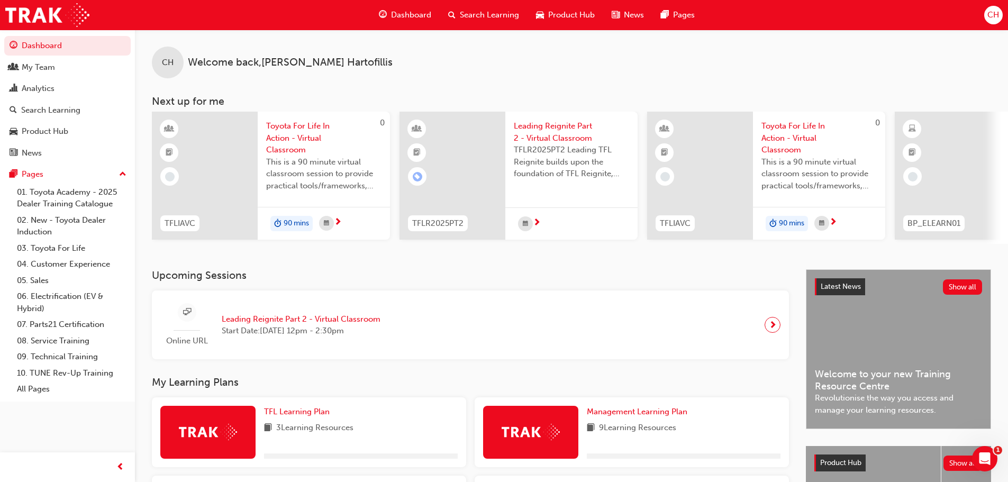
click at [505, 20] on span "Search Learning" at bounding box center [489, 15] width 59 height 12
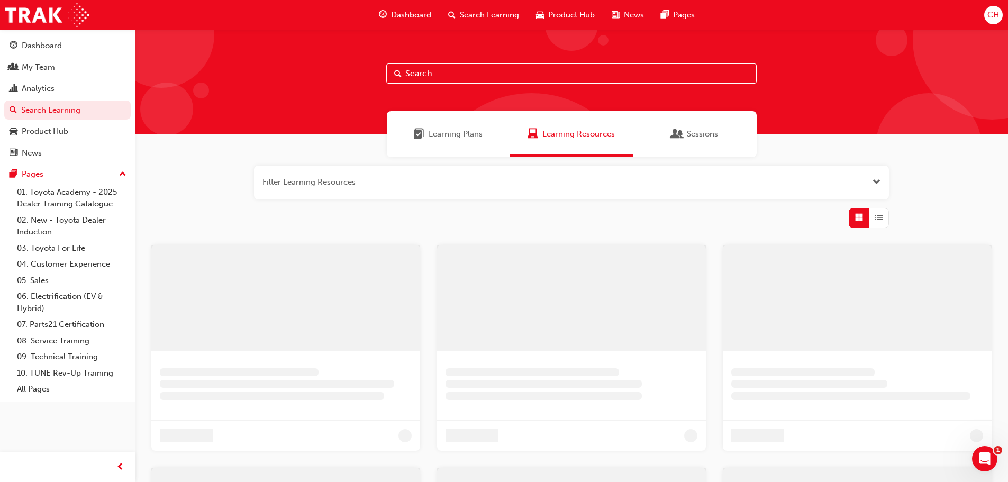
click at [439, 74] on input "text" at bounding box center [571, 74] width 370 height 20
type input "p"
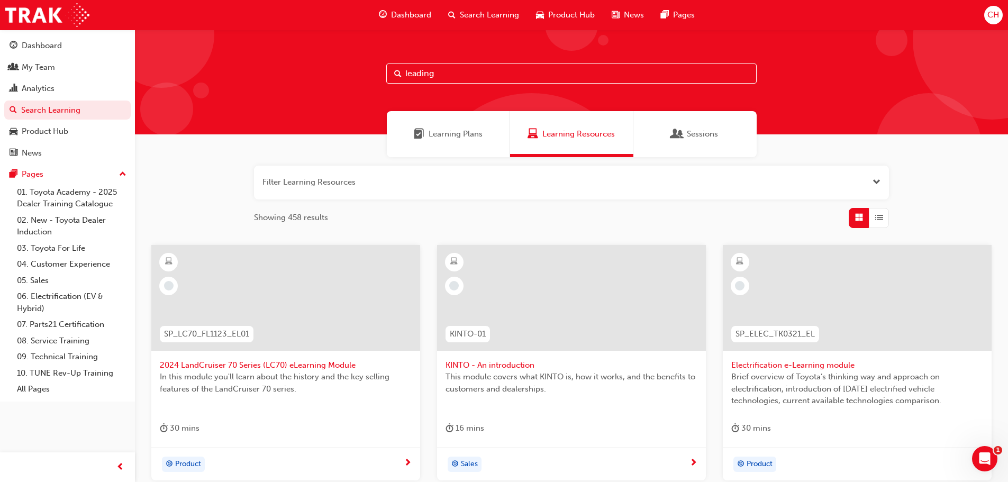
type input "leading"
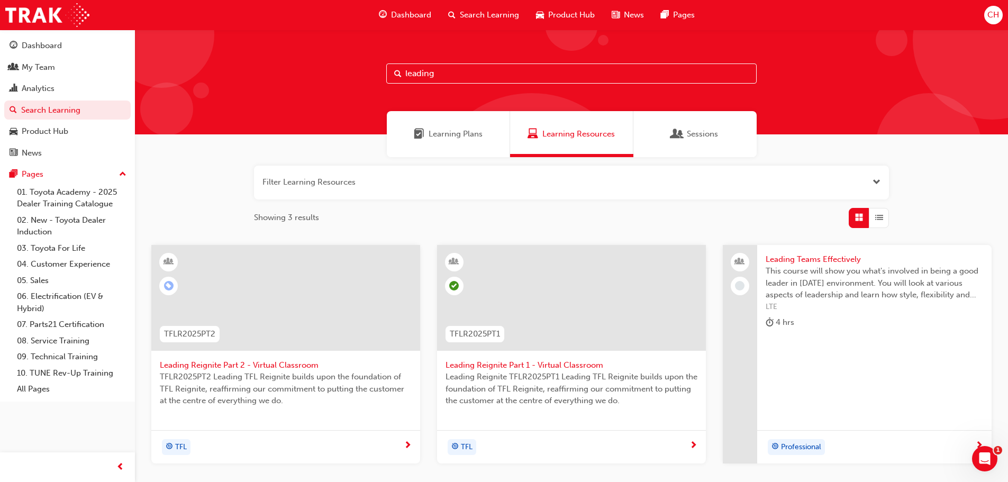
click at [263, 360] on span "Leading Reignite Part 2 - Virtual Classroom" at bounding box center [286, 365] width 252 height 12
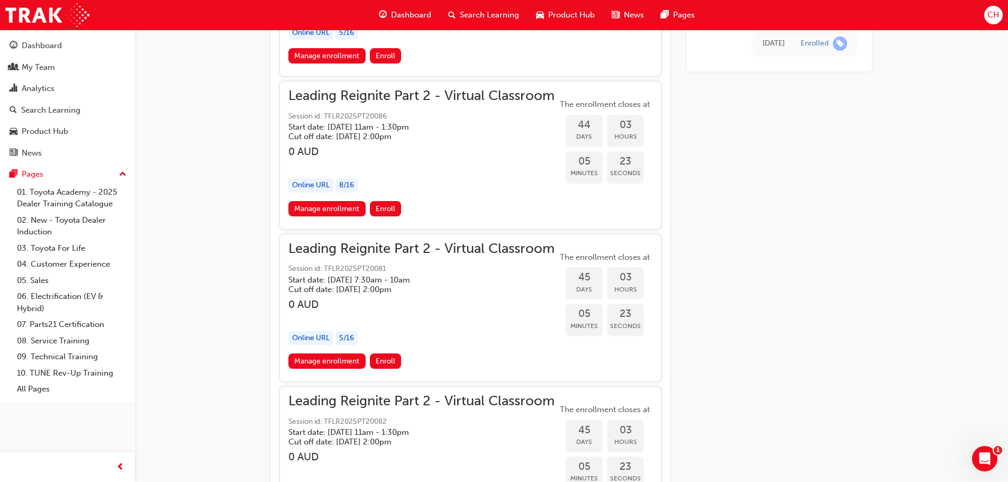
scroll to position [6564, 0]
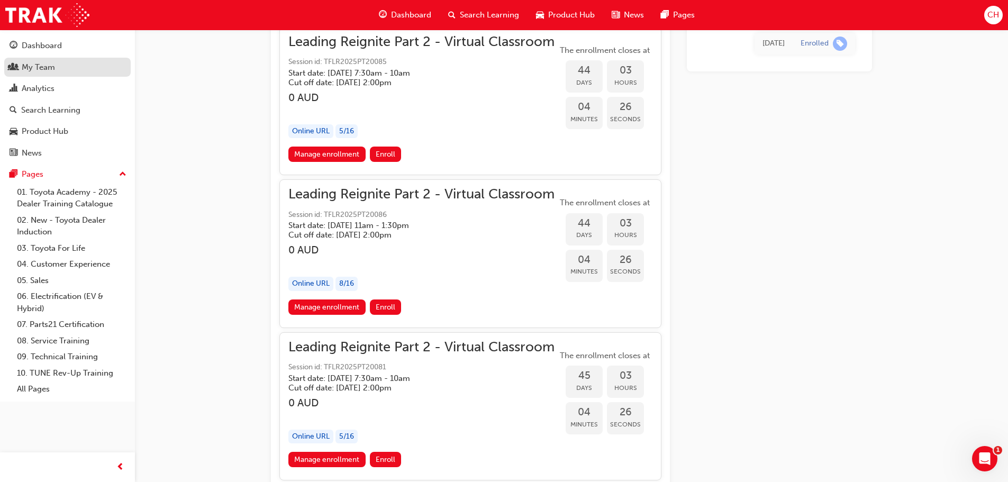
click at [29, 67] on div "My Team" at bounding box center [38, 67] width 33 height 12
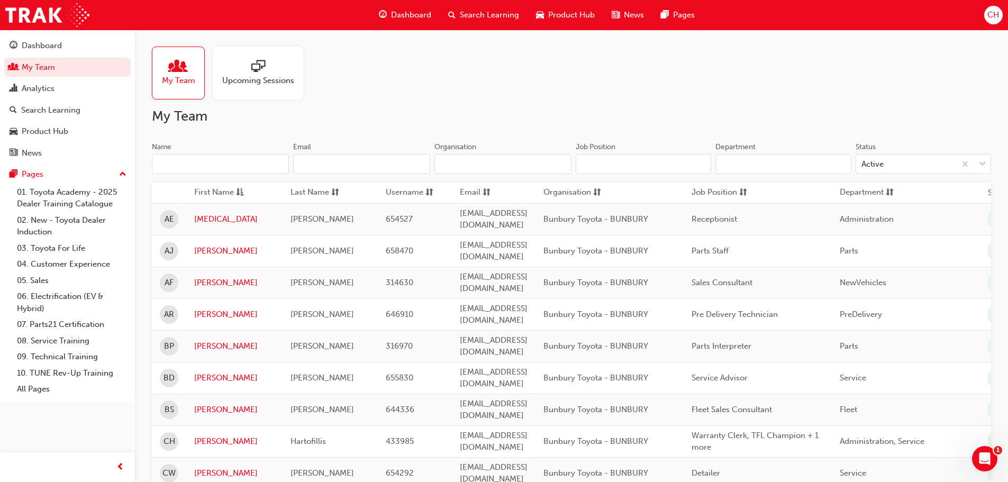
click at [482, 15] on span "Search Learning" at bounding box center [489, 15] width 59 height 12
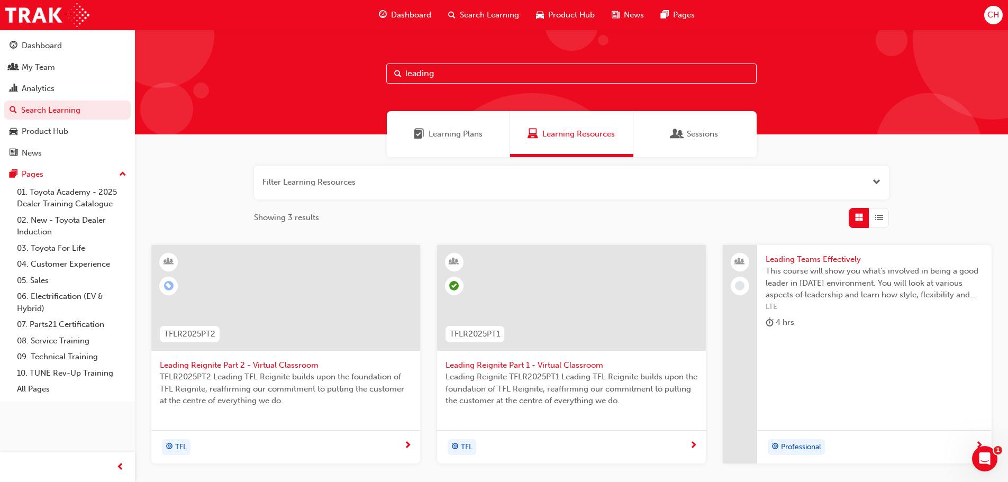
click at [444, 74] on input "leading" at bounding box center [571, 74] width 370 height 20
click at [271, 366] on span "Leading Reignite Part 2 - Virtual Classroom" at bounding box center [286, 365] width 252 height 12
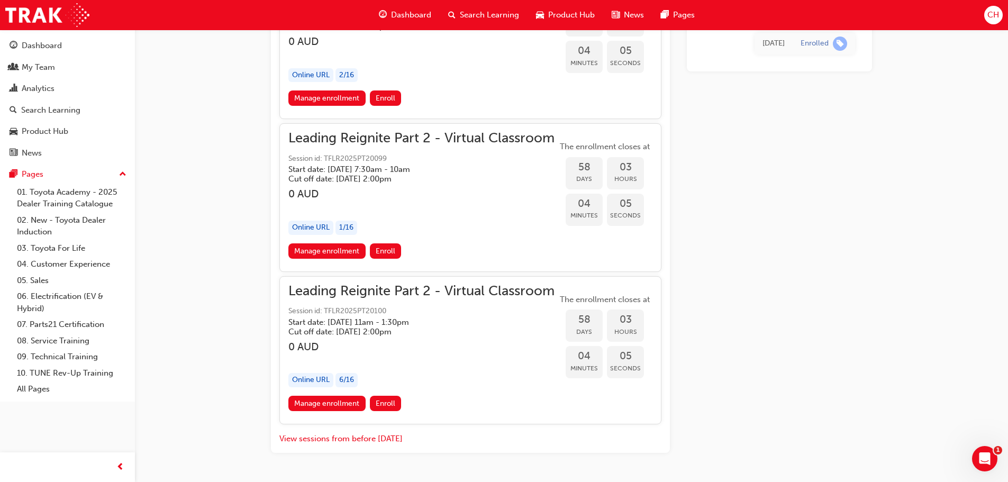
scroll to position [8941, 0]
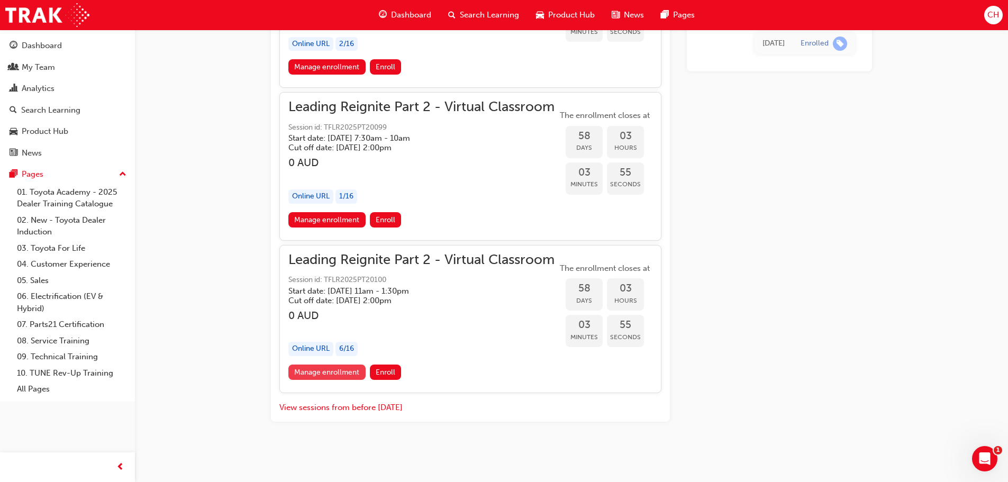
click at [345, 376] on link "Manage enrollment" at bounding box center [326, 372] width 77 height 15
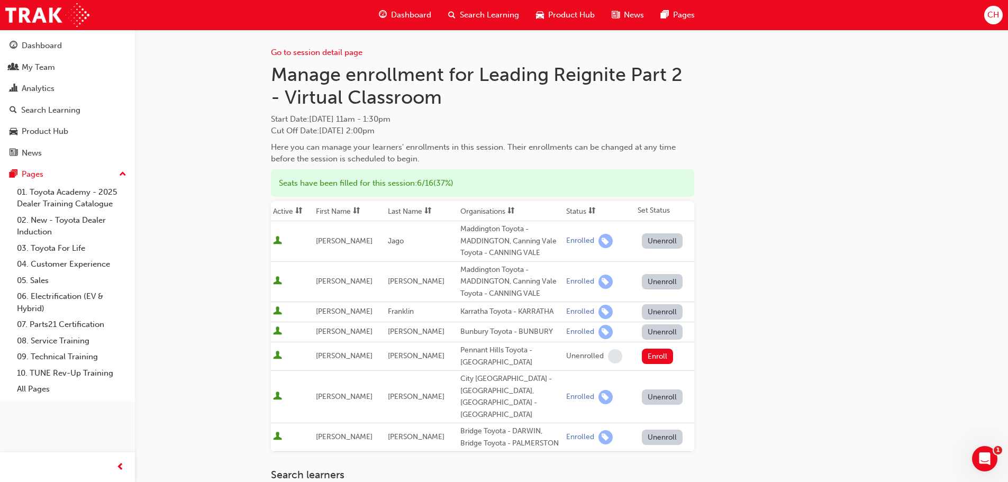
click at [652, 334] on button "Unenroll" at bounding box center [662, 331] width 41 height 15
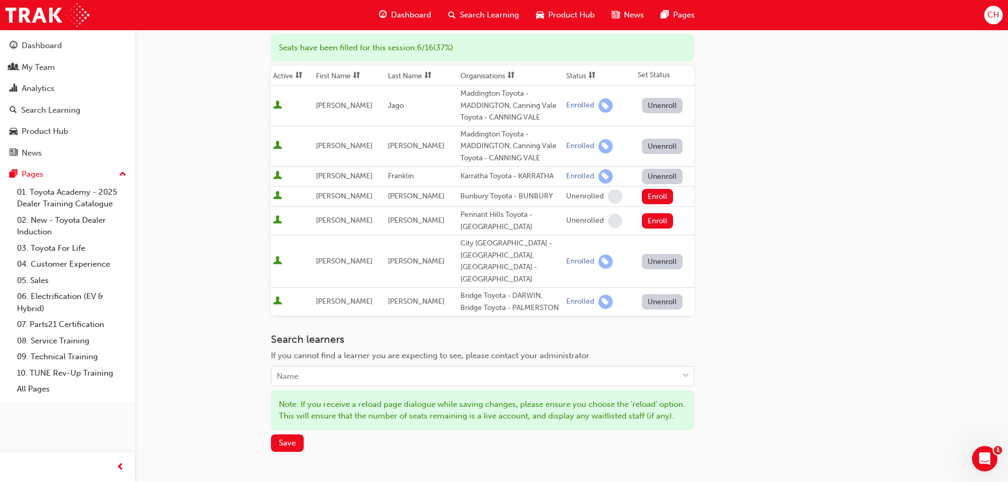
scroll to position [236, 0]
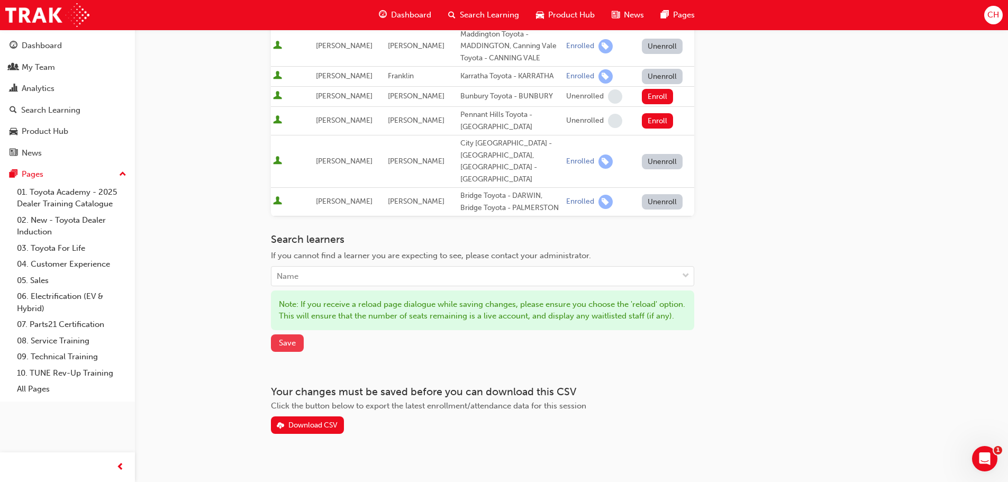
click at [284, 338] on span "Save" at bounding box center [287, 343] width 17 height 10
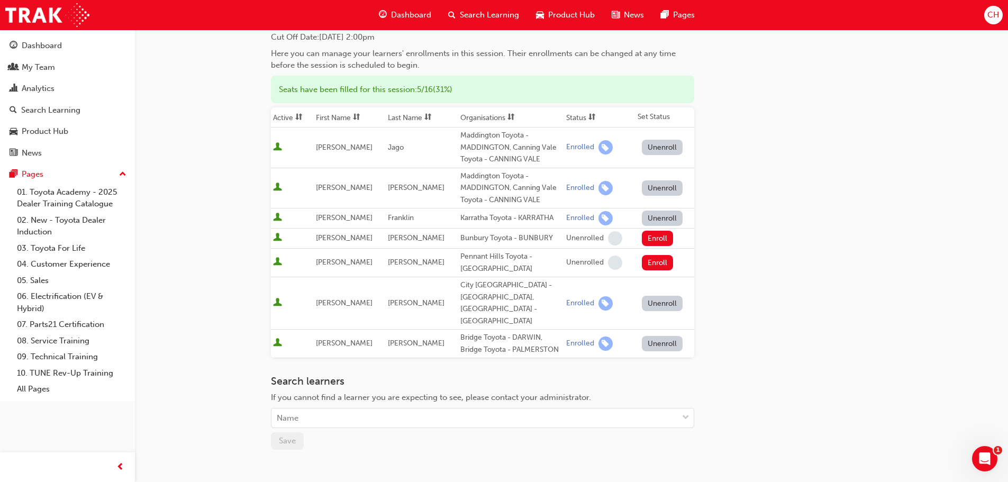
scroll to position [0, 0]
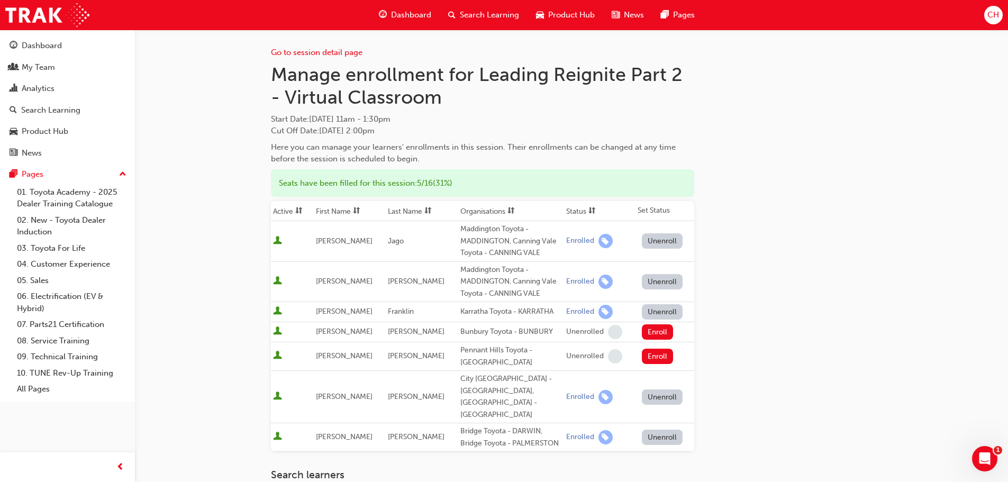
click at [501, 19] on span "Search Learning" at bounding box center [489, 15] width 59 height 12
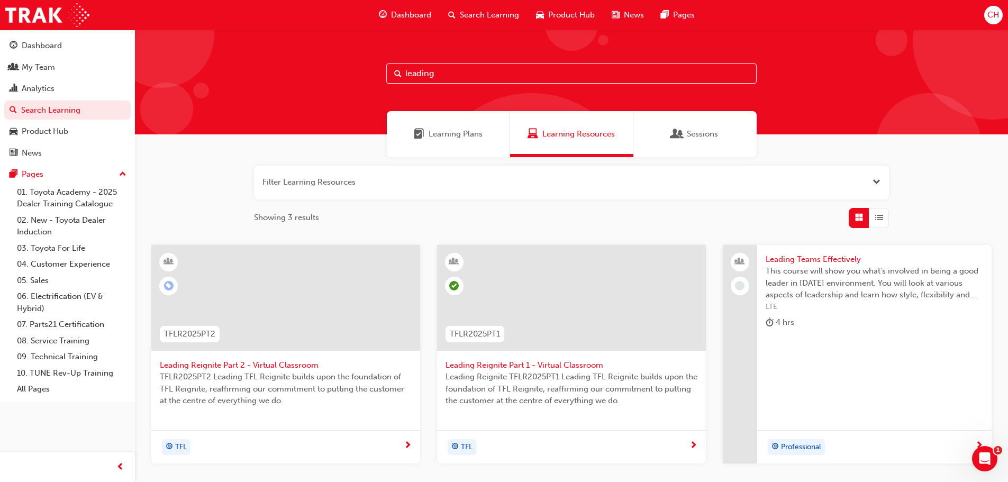
click at [261, 368] on span "Leading Reignite Part 2 - Virtual Classroom" at bounding box center [286, 365] width 252 height 12
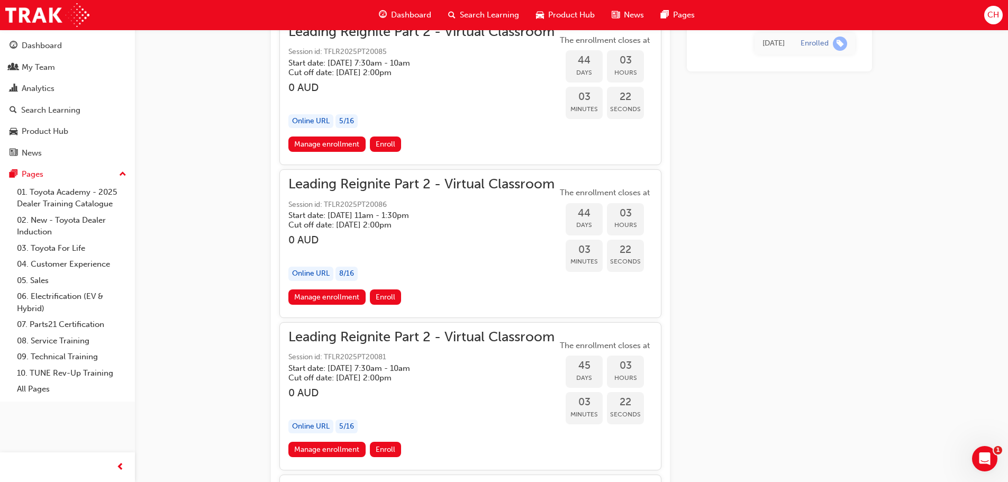
scroll to position [6592, 0]
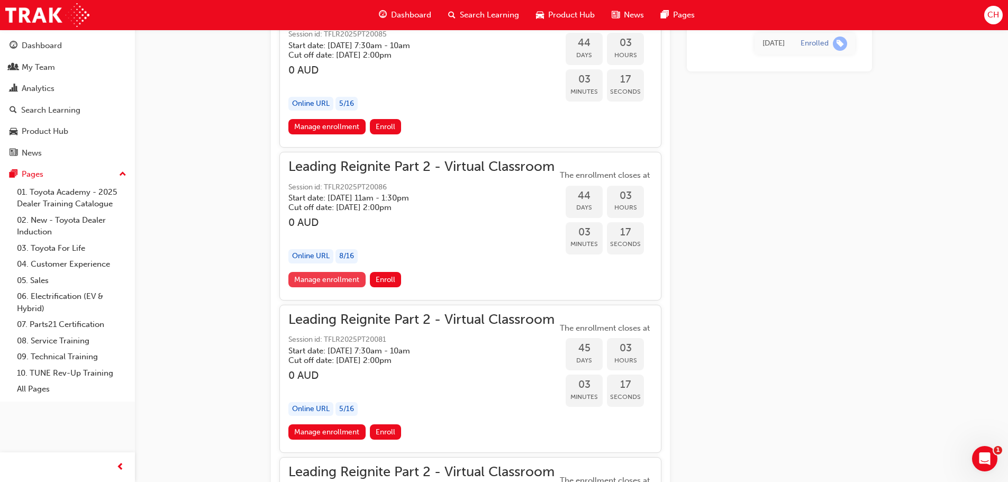
click at [334, 284] on link "Manage enrollment" at bounding box center [326, 279] width 77 height 15
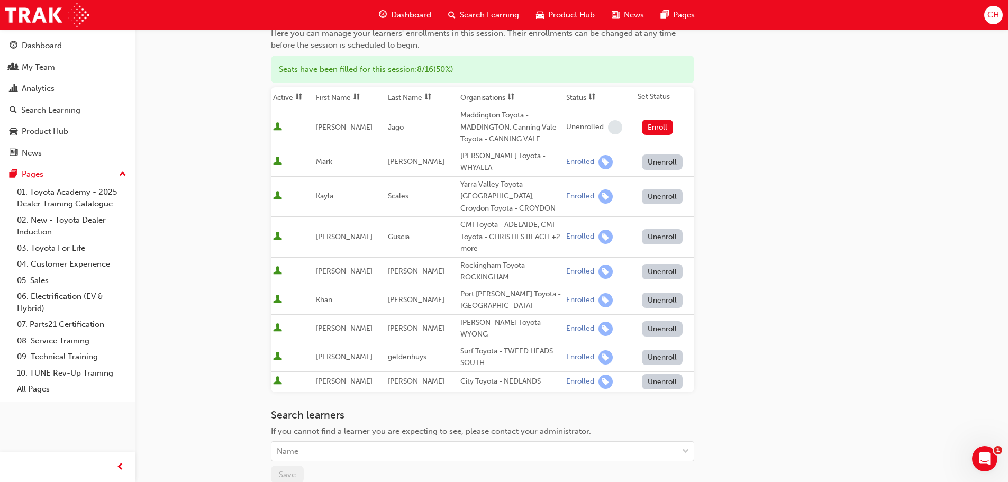
scroll to position [212, 0]
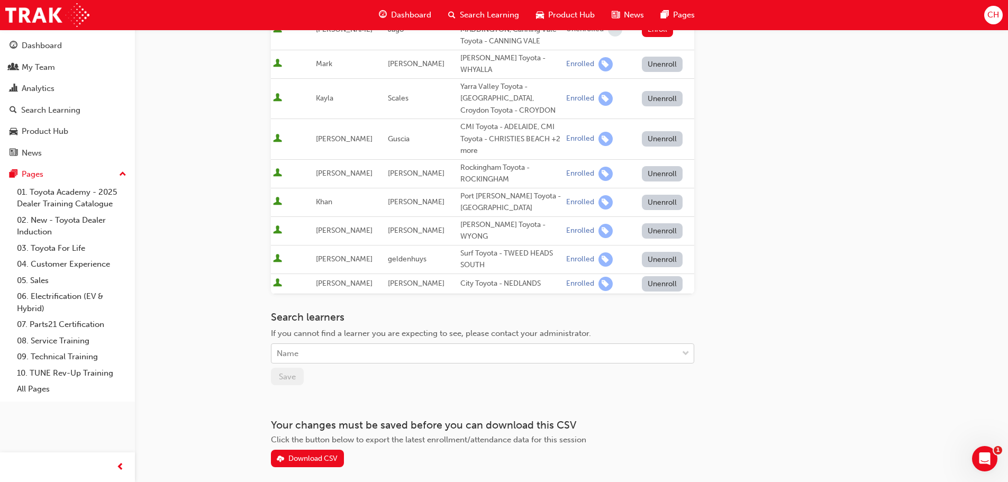
click at [312, 345] on div "Name" at bounding box center [475, 354] width 406 height 19
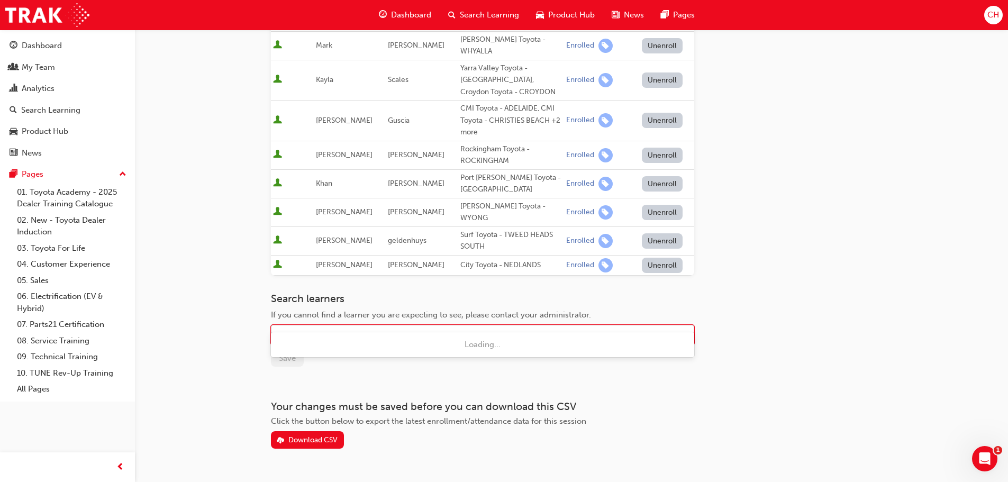
scroll to position [240, 0]
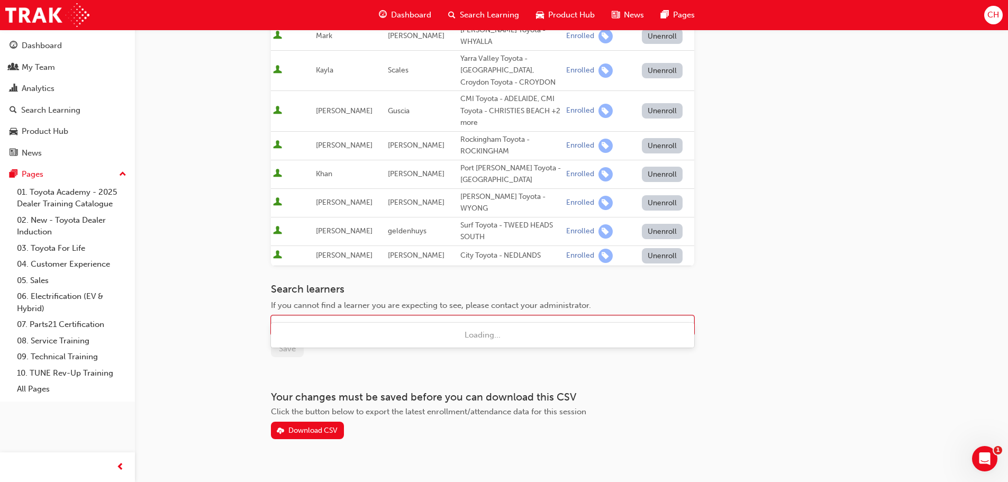
type input "rob"
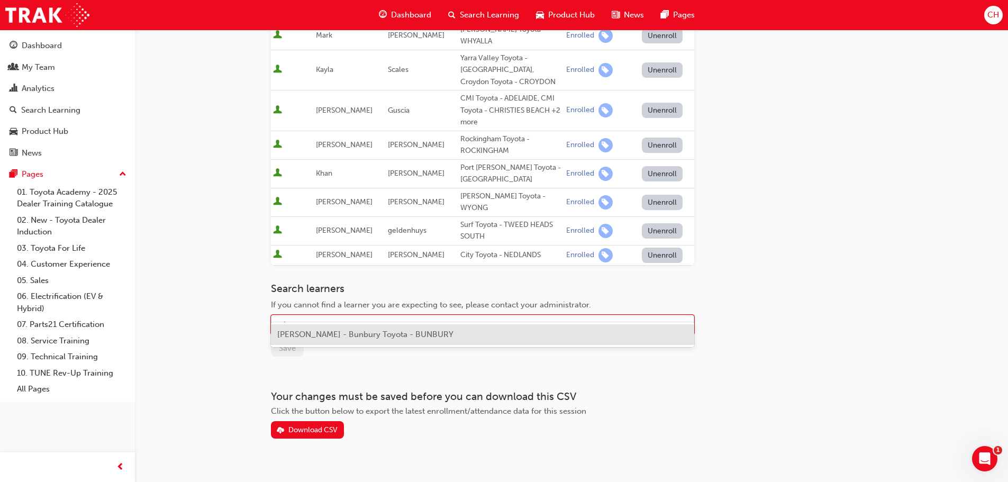
click at [312, 336] on span "[PERSON_NAME] - Bunbury Toyota - BUNBURY" at bounding box center [365, 335] width 176 height 10
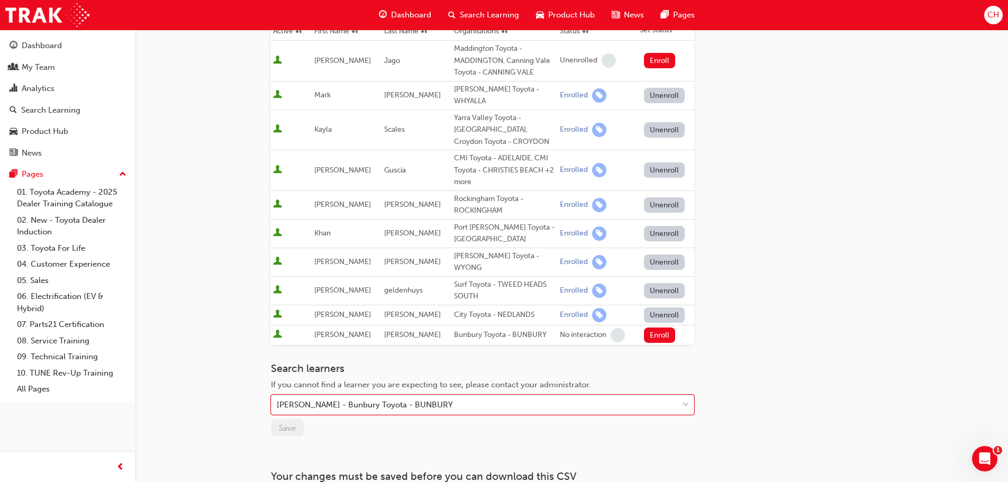
scroll to position [260, 0]
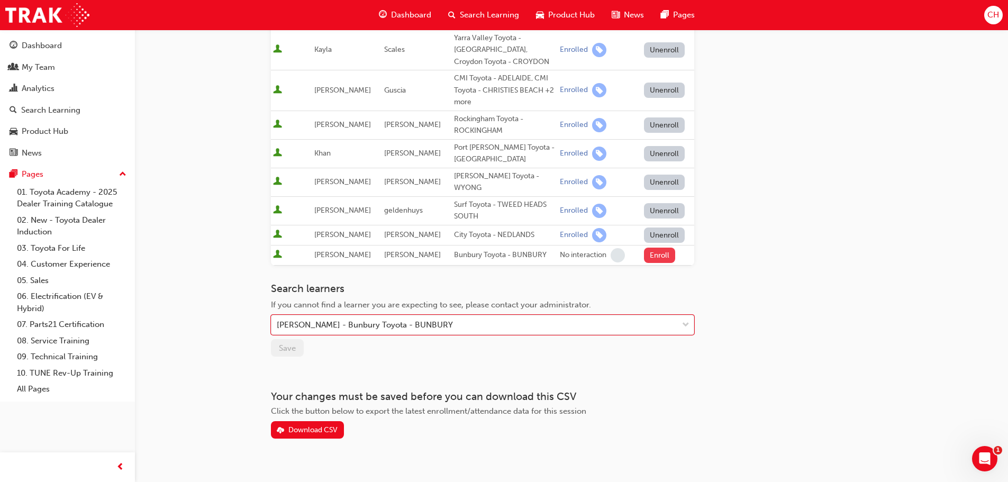
click at [654, 248] on button "Enroll" at bounding box center [660, 255] width 32 height 15
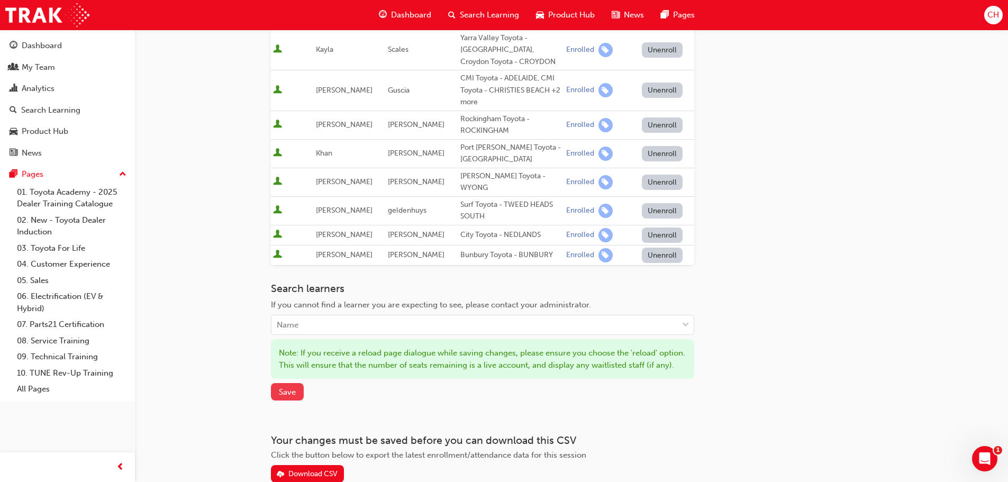
click at [287, 392] on button "Save" at bounding box center [287, 391] width 33 height 17
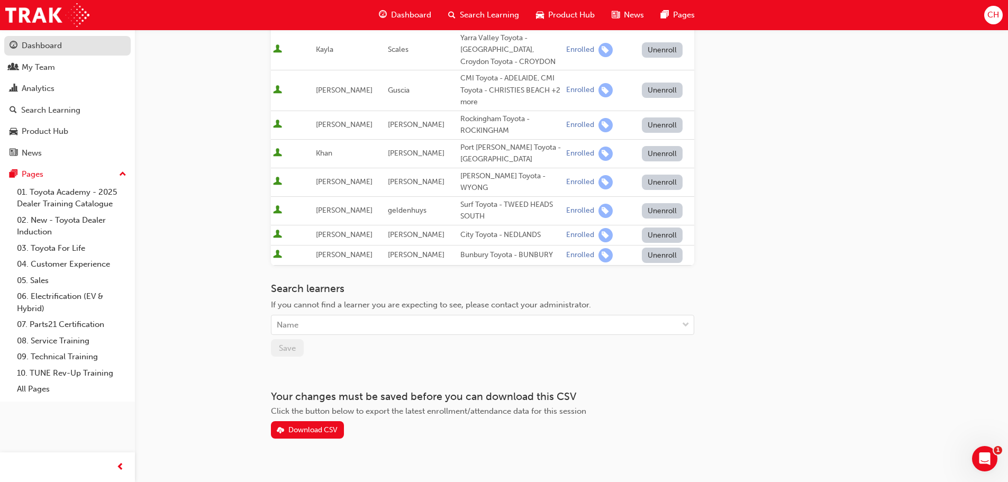
click at [35, 50] on div "Dashboard" at bounding box center [42, 46] width 40 height 12
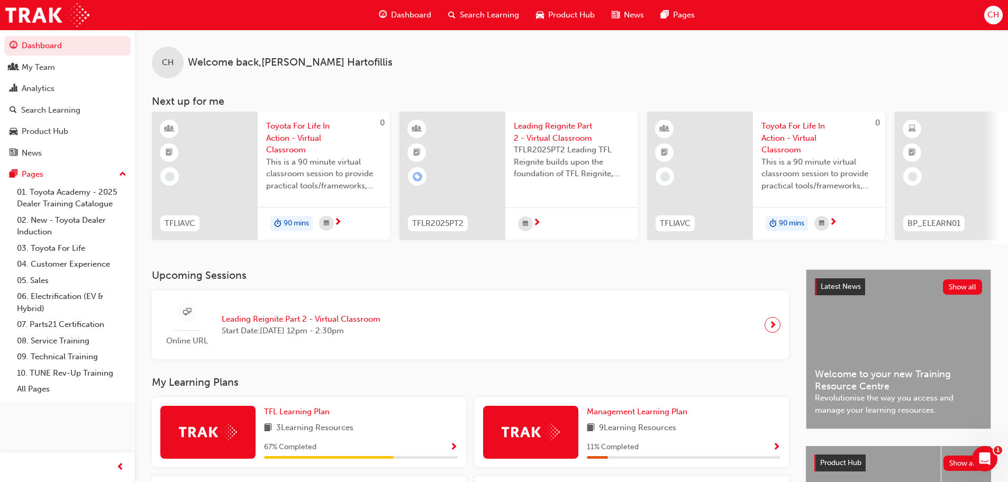
click at [988, 11] on span "CH" at bounding box center [994, 15] width 12 height 12
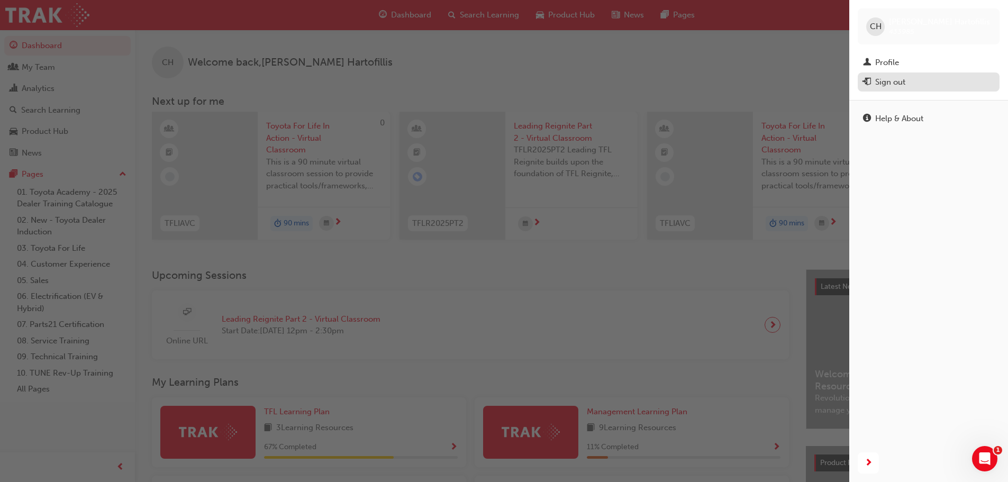
click at [900, 88] on div "Sign out" at bounding box center [928, 82] width 131 height 13
